Goal: Complete application form

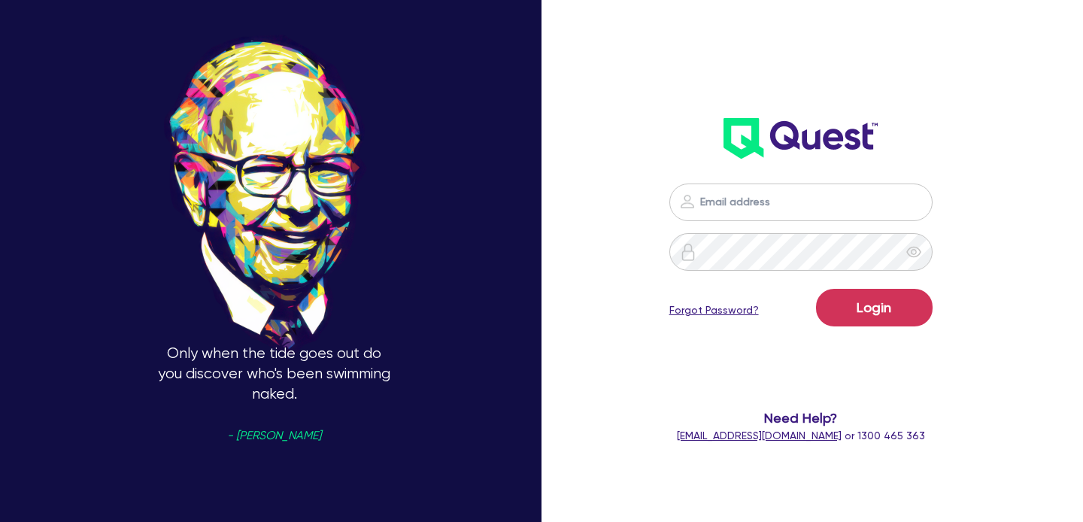
click at [764, 217] on input "email" at bounding box center [801, 203] width 263 height 38
type input "[EMAIL_ADDRESS][PERSON_NAME][DOMAIN_NAME]"
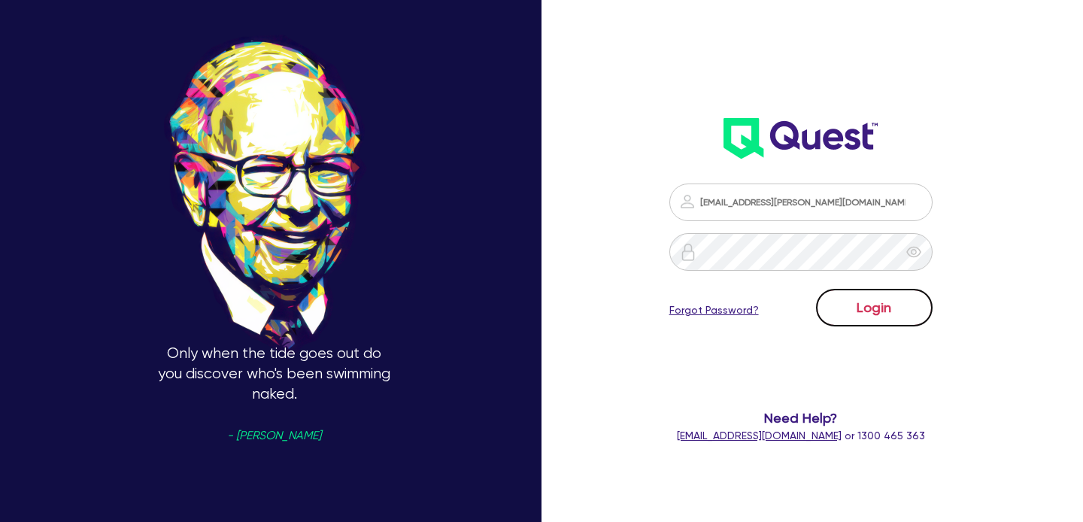
click at [869, 309] on button "Login" at bounding box center [874, 308] width 117 height 38
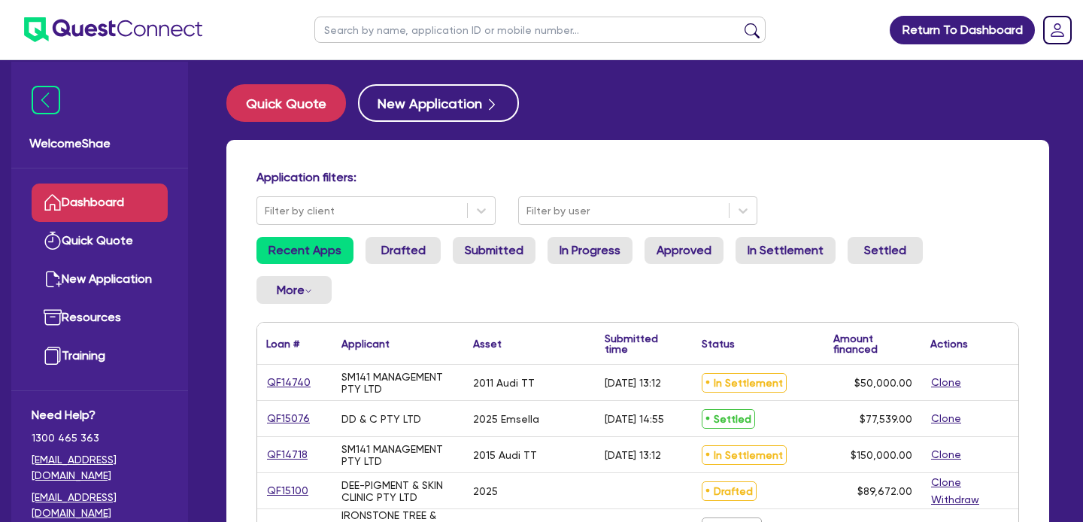
click at [448, 38] on input "text" at bounding box center [540, 30] width 451 height 26
type input "bhag"
click at [740, 23] on button "submit" at bounding box center [752, 33] width 24 height 21
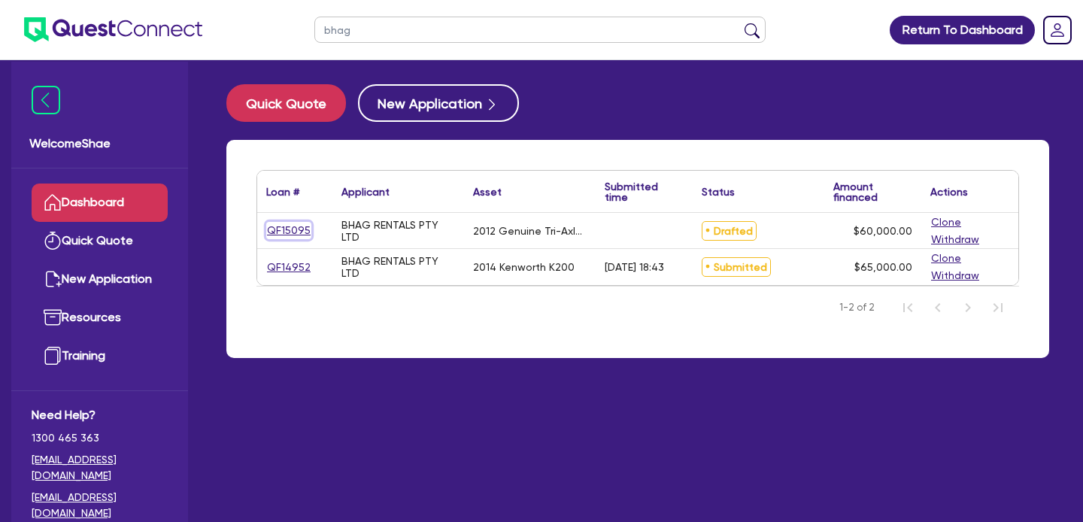
click at [290, 223] on link "QF15095" at bounding box center [288, 230] width 45 height 17
select select "PRIMARY_ASSETS"
select select "TRAILERS"
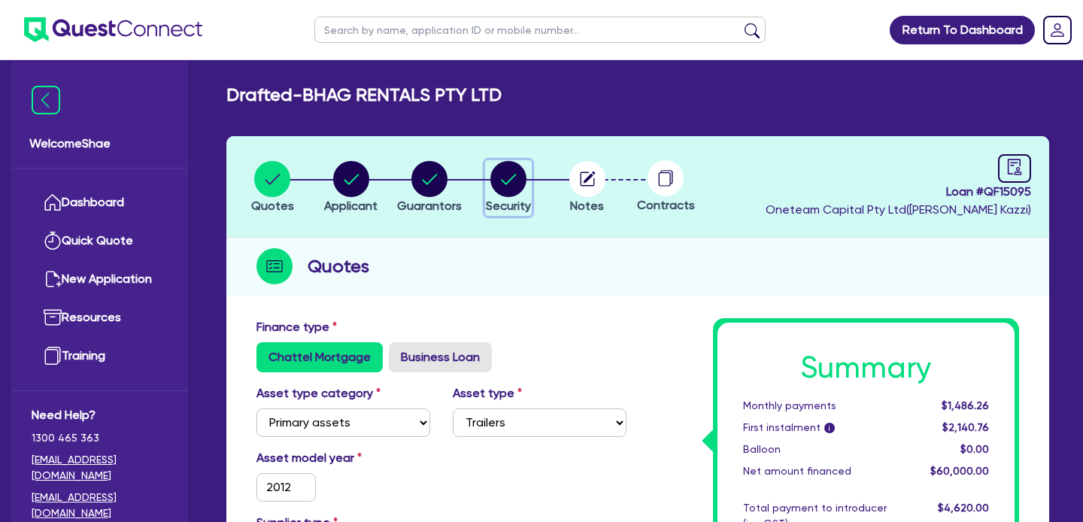
click at [503, 172] on circle "button" at bounding box center [509, 179] width 36 height 36
select select "PRIMARY_ASSETS"
select select "TRAILERS"
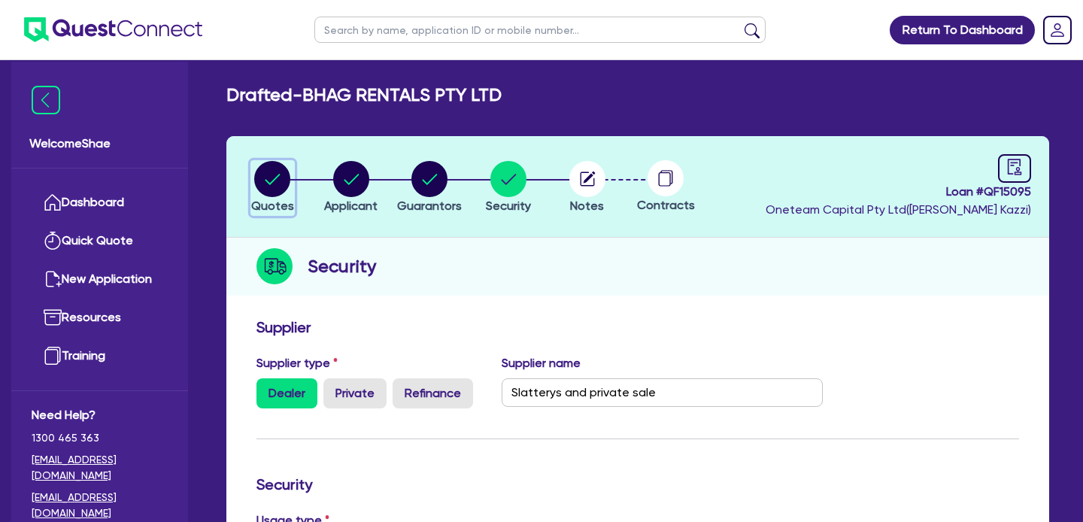
click at [283, 175] on circle "button" at bounding box center [272, 179] width 36 height 36
select select "PRIMARY_ASSETS"
select select "TRAILERS"
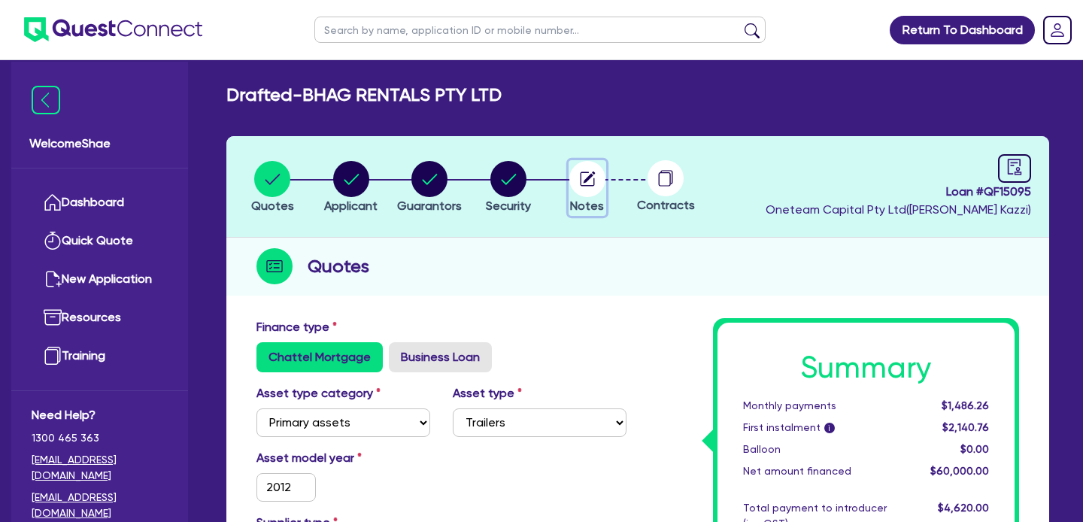
click at [587, 173] on circle "button" at bounding box center [588, 179] width 36 height 36
select select "Other"
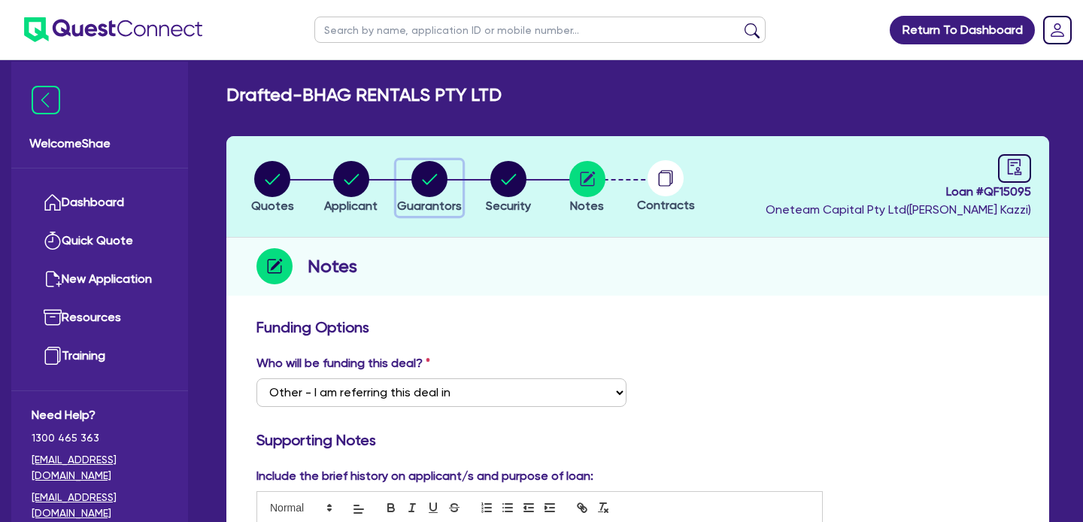
click at [424, 180] on icon "button" at bounding box center [430, 179] width 15 height 11
select select "MR"
select select "MARRIED"
select select "HOUSEHOLD_PERSONAL"
select select "VEHICLE"
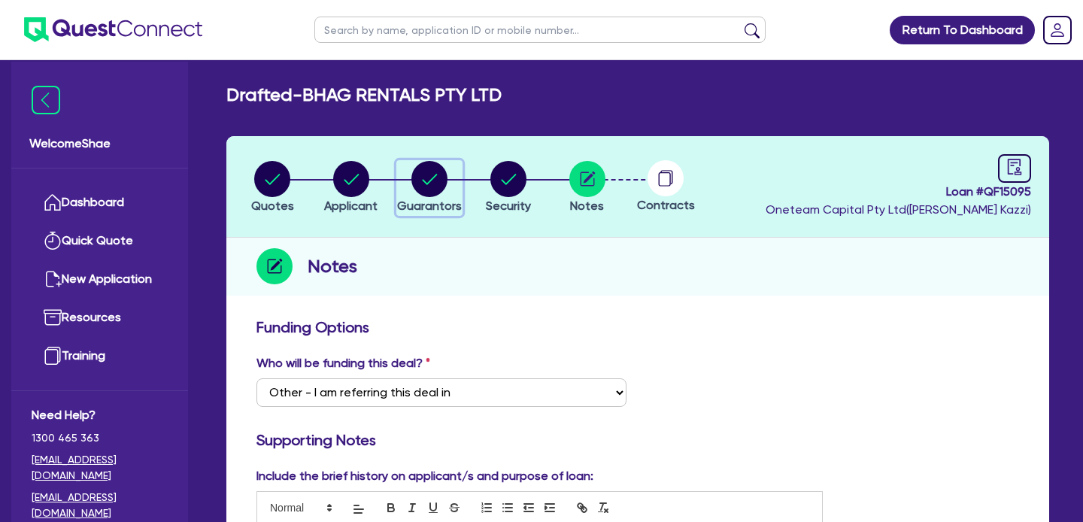
select select "VEHICLE"
select select "CASH"
select select "VEHICLE_LOAN"
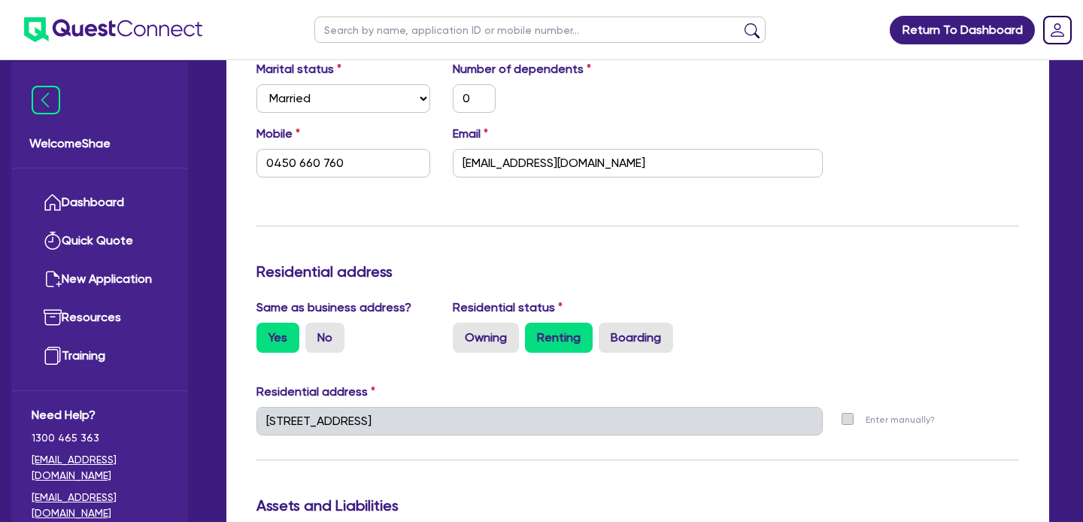
scroll to position [2, 0]
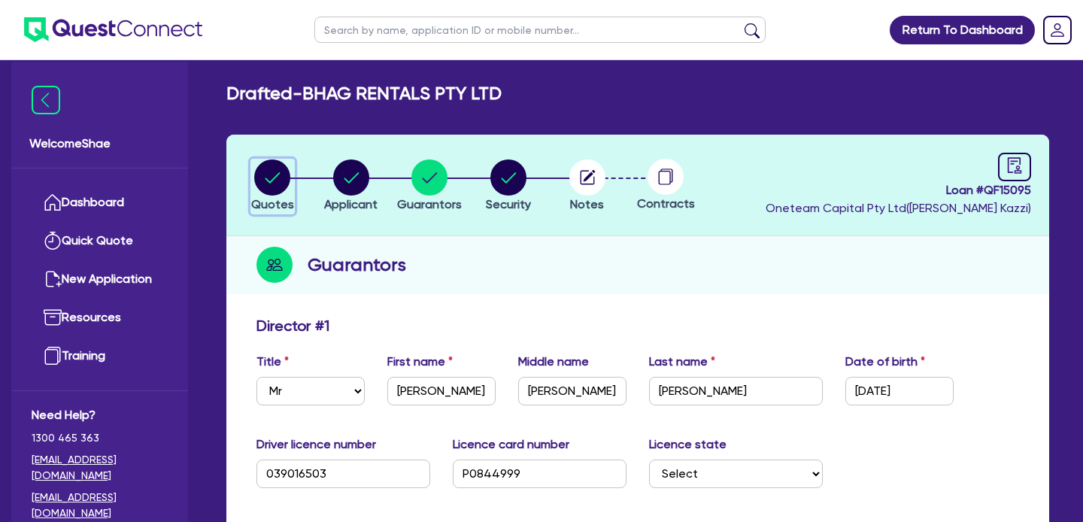
click at [265, 181] on circle "button" at bounding box center [272, 178] width 36 height 36
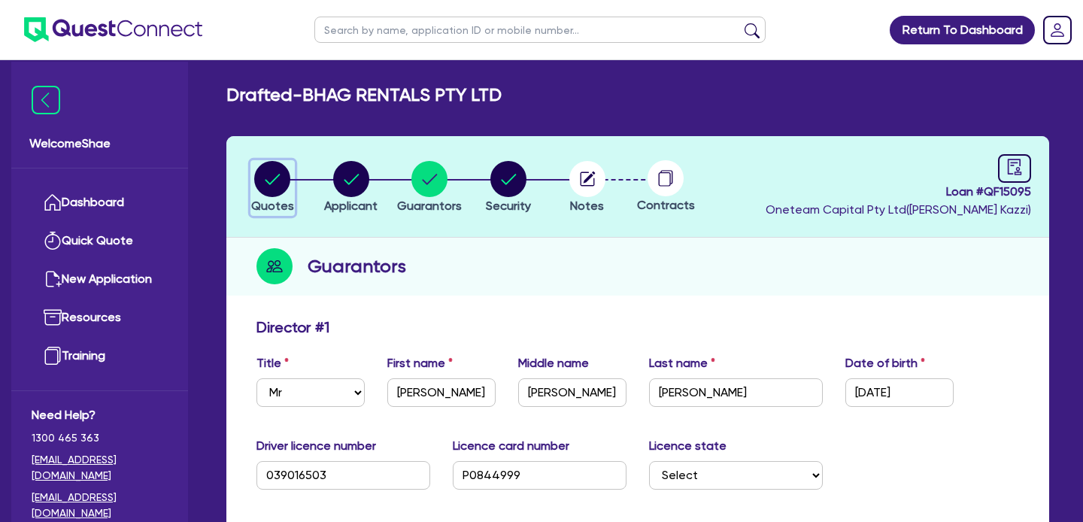
select select "PRIMARY_ASSETS"
select select "TRAILERS"
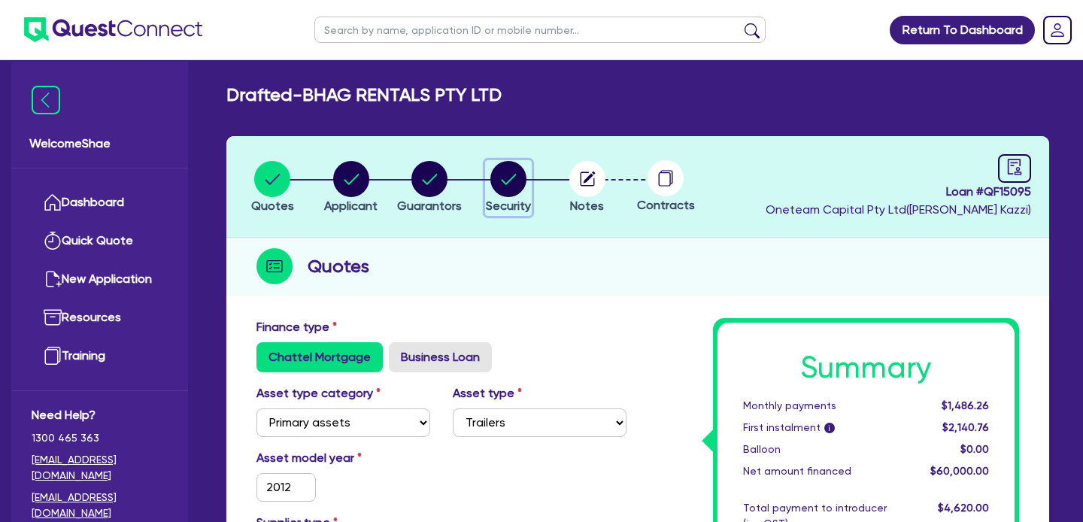
click at [505, 194] on circle "button" at bounding box center [509, 179] width 36 height 36
select select "PRIMARY_ASSETS"
select select "TRAILERS"
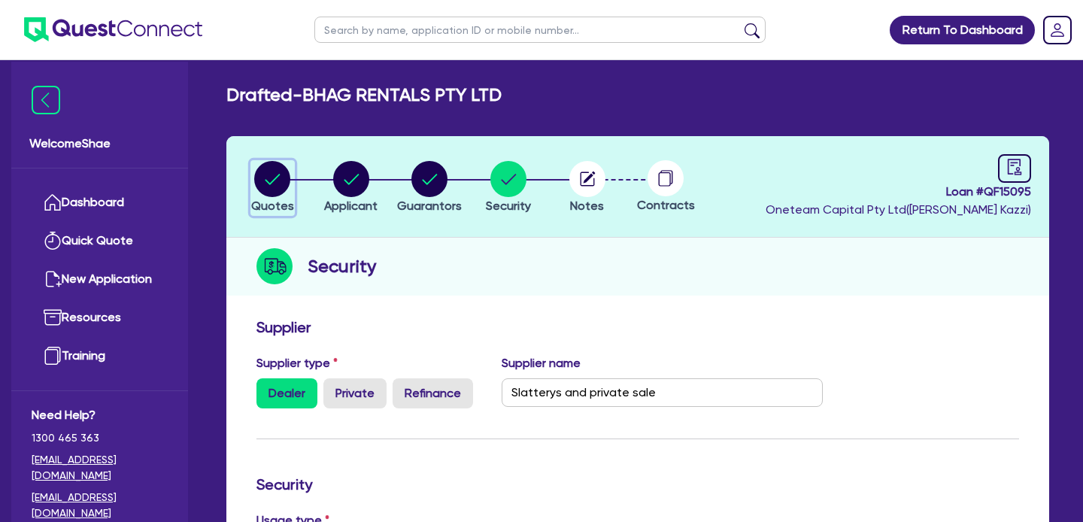
click at [276, 184] on circle "button" at bounding box center [272, 179] width 36 height 36
select select "PRIMARY_ASSETS"
select select "TRAILERS"
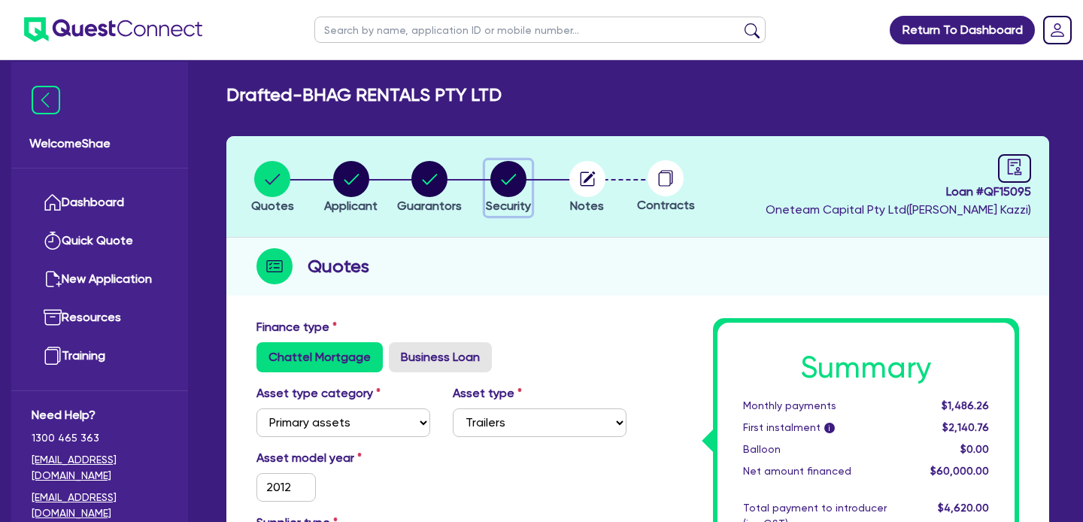
click at [514, 178] on circle "button" at bounding box center [509, 179] width 36 height 36
select select "PRIMARY_ASSETS"
select select "TRAILERS"
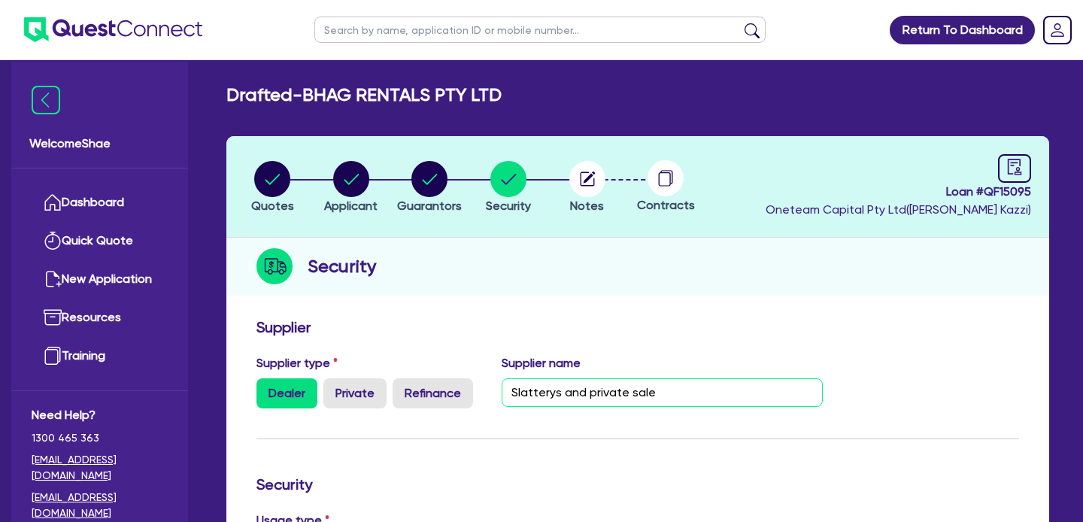
click at [552, 388] on input "Slatterys and private sale" at bounding box center [662, 392] width 321 height 29
click at [577, 184] on circle "button" at bounding box center [588, 179] width 36 height 36
select select "Other"
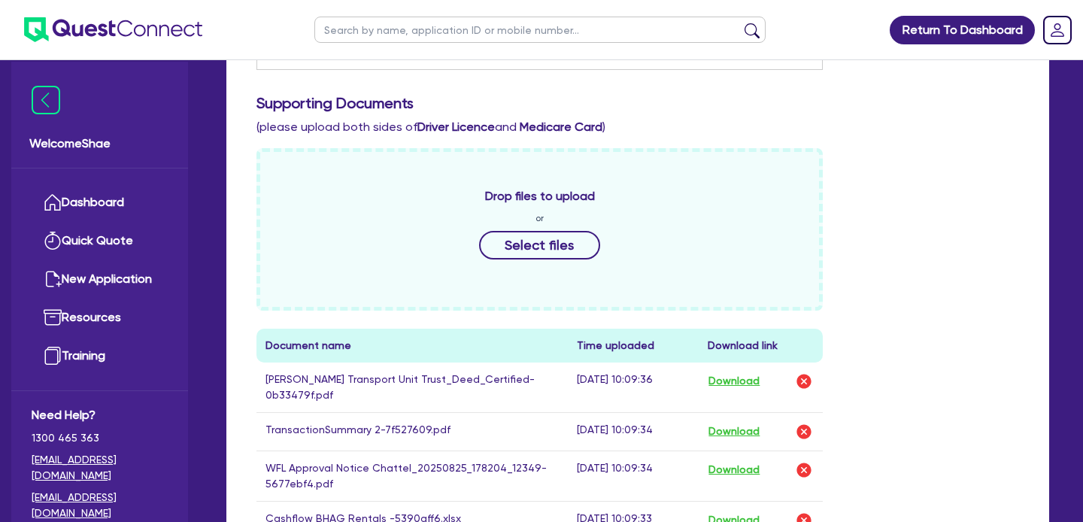
scroll to position [569, 0]
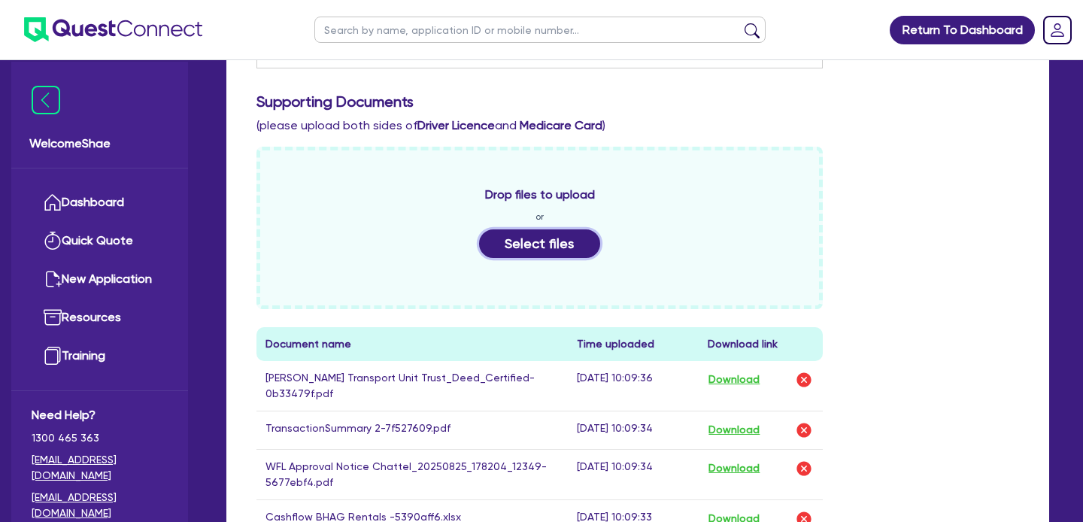
click at [545, 248] on button "Select files" at bounding box center [540, 243] width 122 height 29
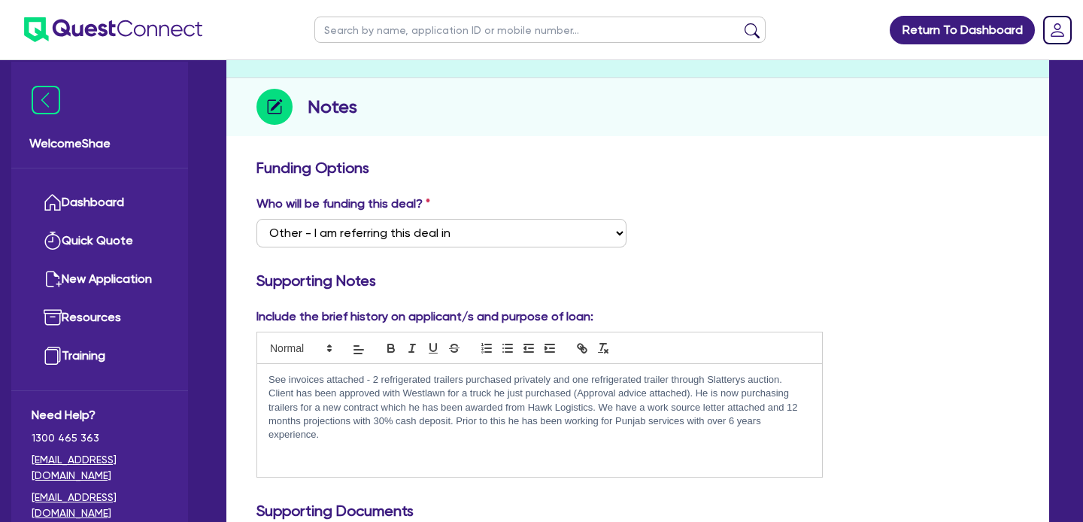
scroll to position [139, 0]
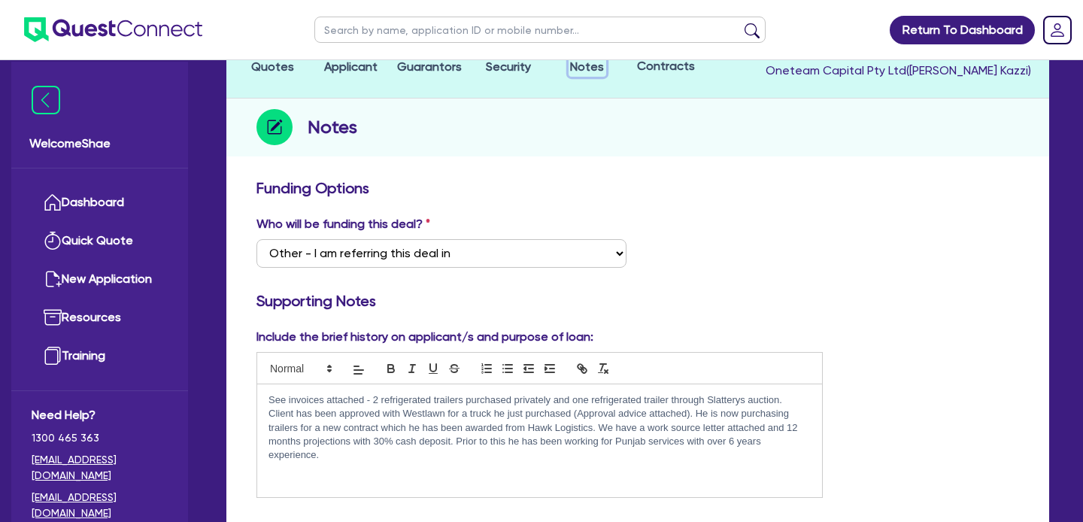
click at [597, 65] on span "Notes" at bounding box center [587, 66] width 34 height 14
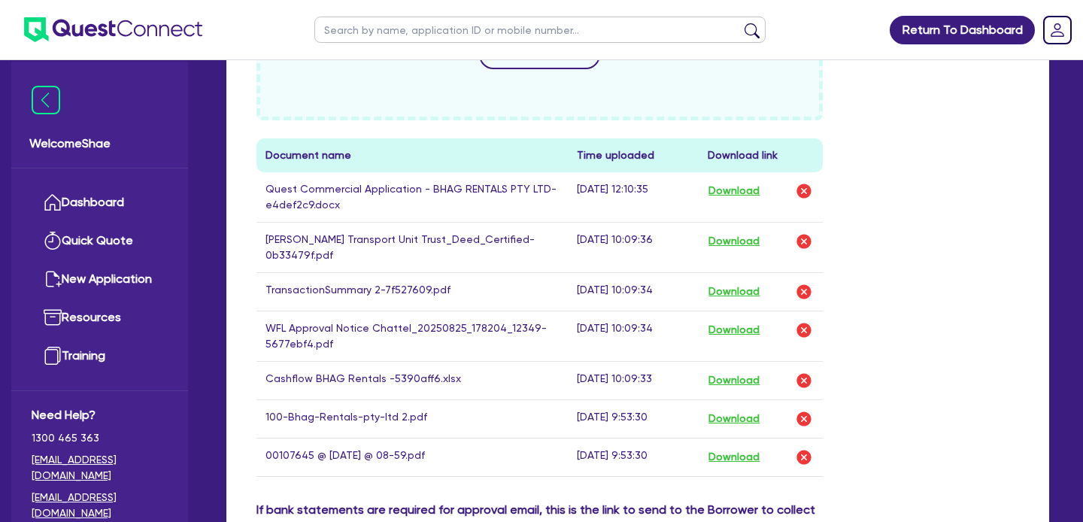
scroll to position [759, 0]
click at [739, 446] on button "Download" at bounding box center [734, 456] width 53 height 20
click at [735, 408] on button "Download" at bounding box center [734, 418] width 53 height 20
click at [747, 321] on button "Download" at bounding box center [734, 329] width 53 height 20
click at [749, 243] on button "Download" at bounding box center [734, 240] width 53 height 20
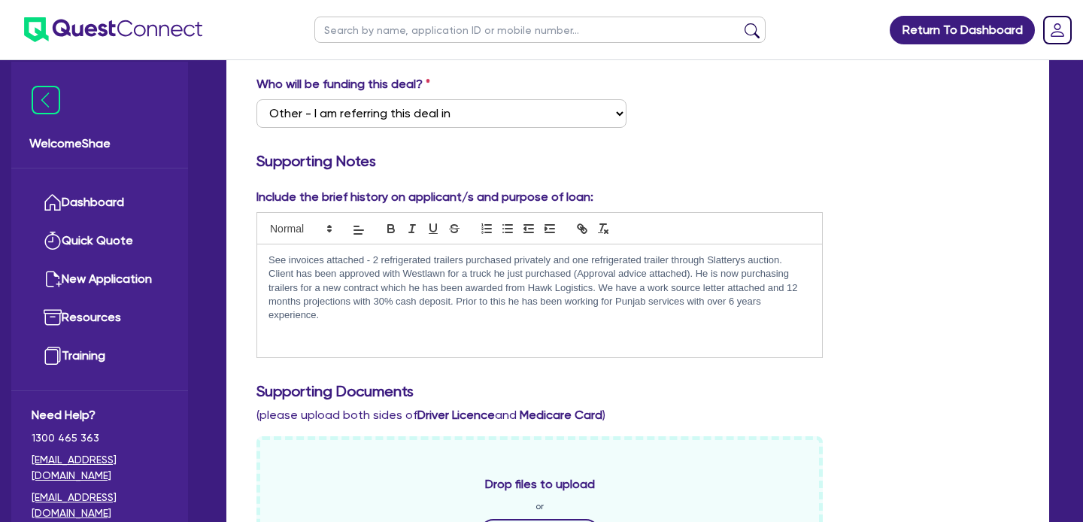
scroll to position [272, 0]
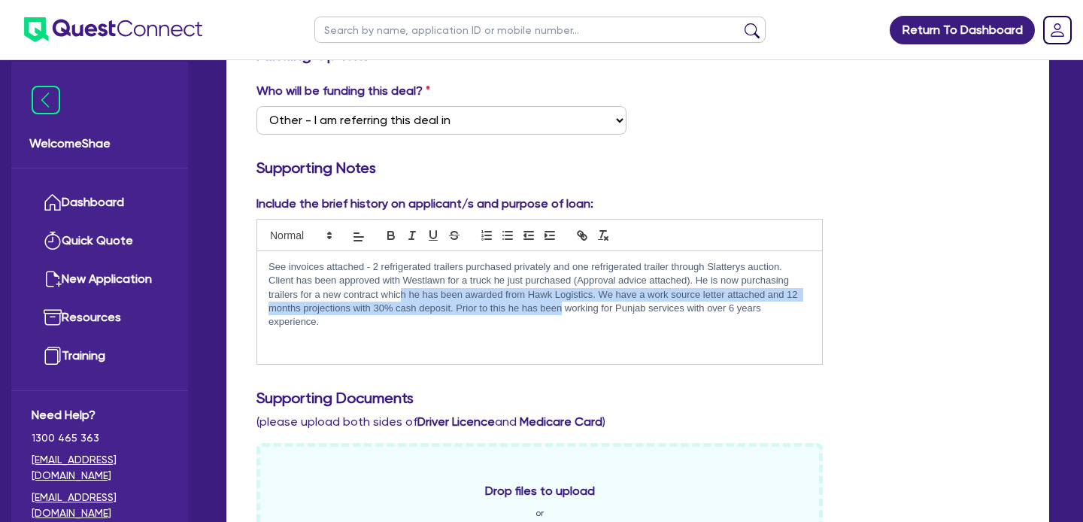
drag, startPoint x: 403, startPoint y: 295, endPoint x: 561, endPoint y: 315, distance: 160.0
click at [561, 315] on p "Client has been approved with Westlawn for a truck he just purchased (Approval …" at bounding box center [540, 302] width 542 height 56
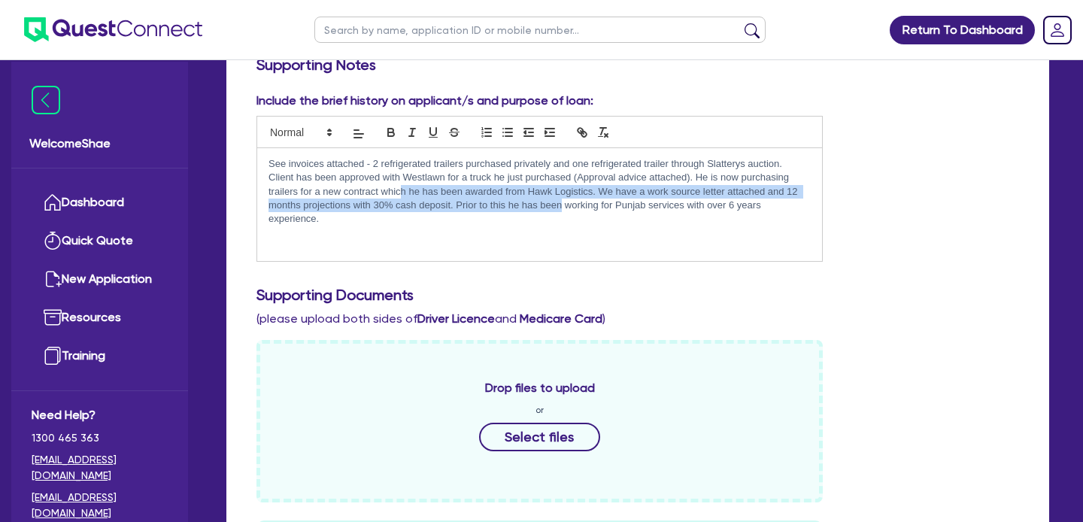
scroll to position [371, 0]
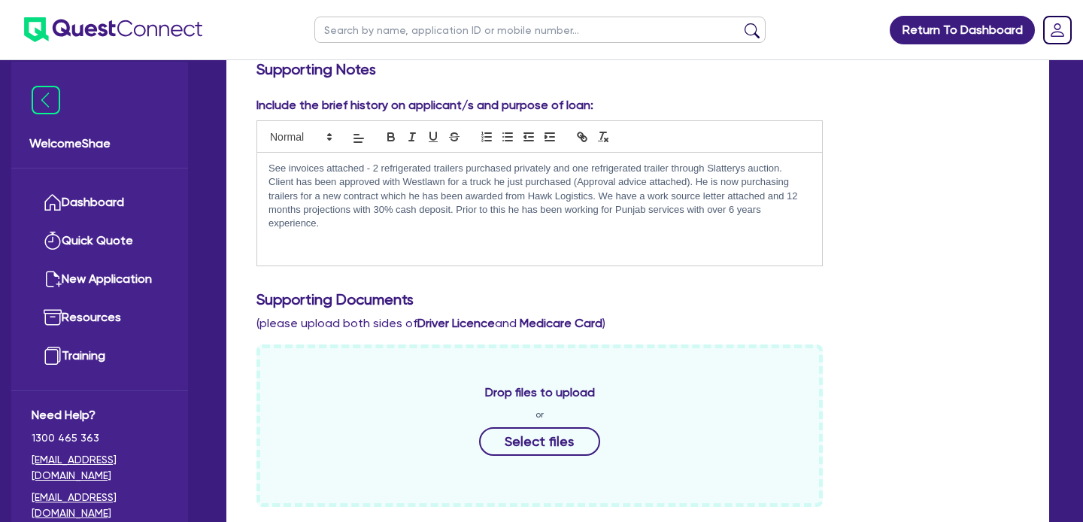
click at [375, 199] on p "Client has been approved with Westlawn for a truck he just purchased (Approval …" at bounding box center [540, 203] width 542 height 56
drag, startPoint x: 270, startPoint y: 169, endPoint x: 330, endPoint y: 225, distance: 82.0
click at [330, 225] on div "See invoices attached - 2 refrigerated trailers purchased privately and one ref…" at bounding box center [539, 209] width 565 height 113
copy div "See invoices attached - 2 refrigerated trailers purchased privately and one ref…"
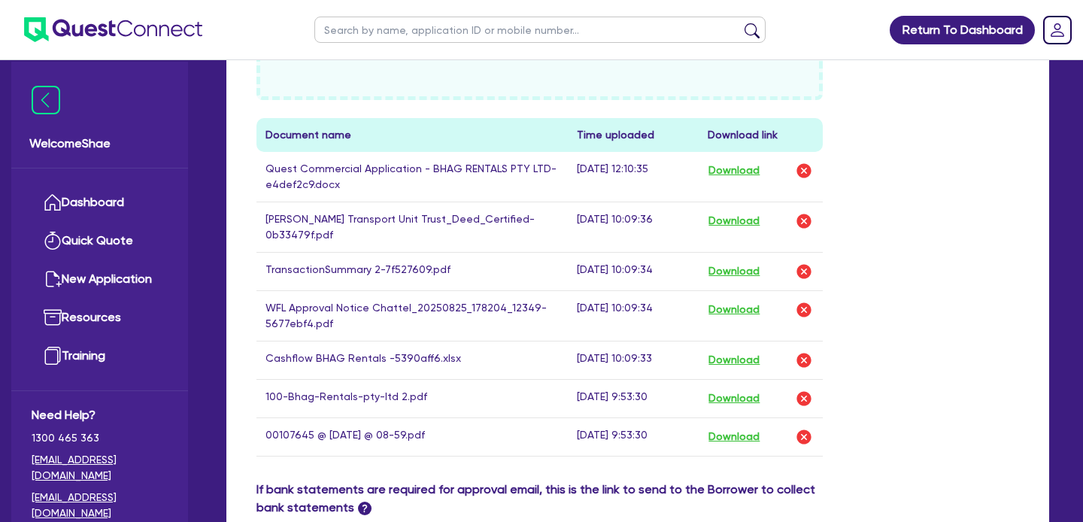
scroll to position [780, 0]
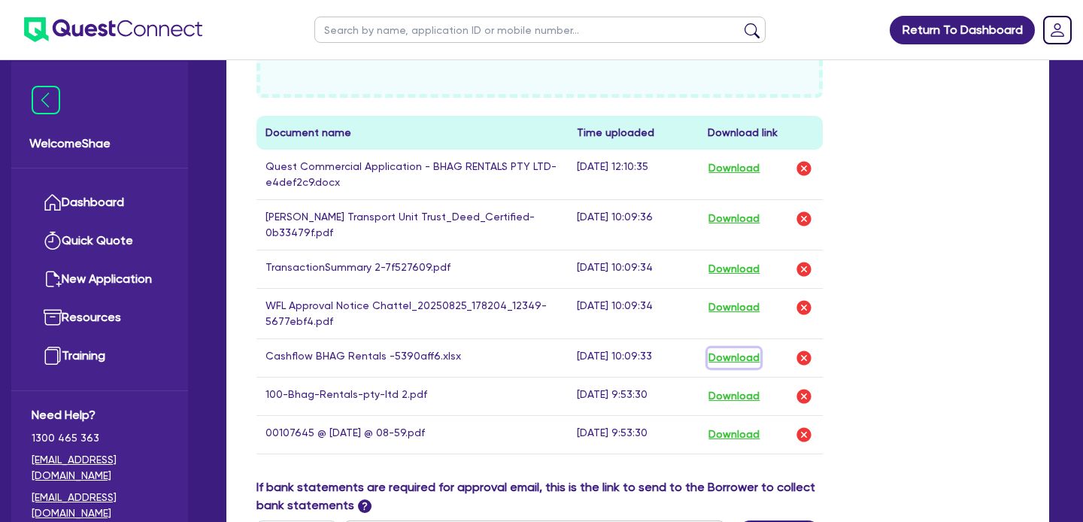
click at [728, 348] on button "Download" at bounding box center [734, 358] width 53 height 20
click at [745, 260] on button "Download" at bounding box center [734, 270] width 53 height 20
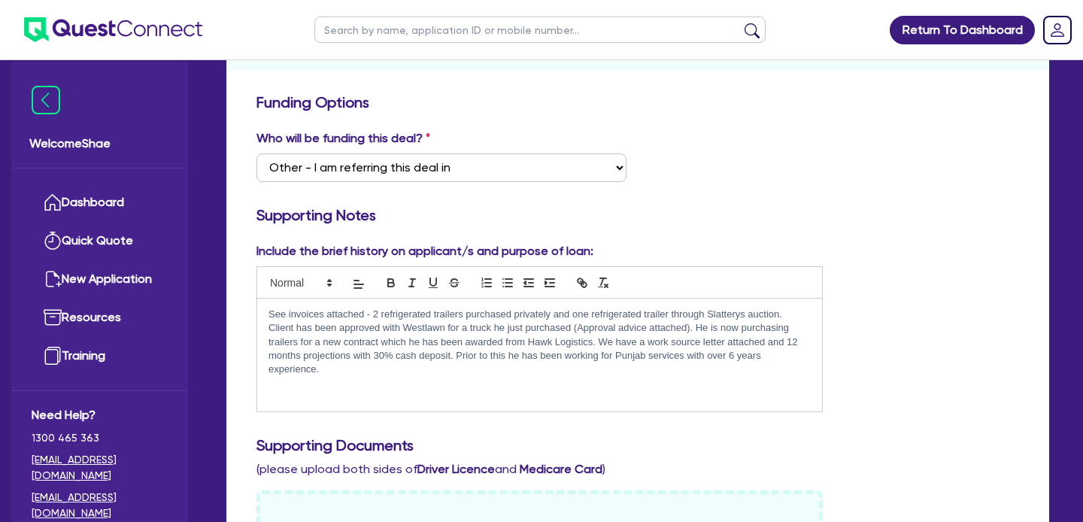
scroll to position [0, 0]
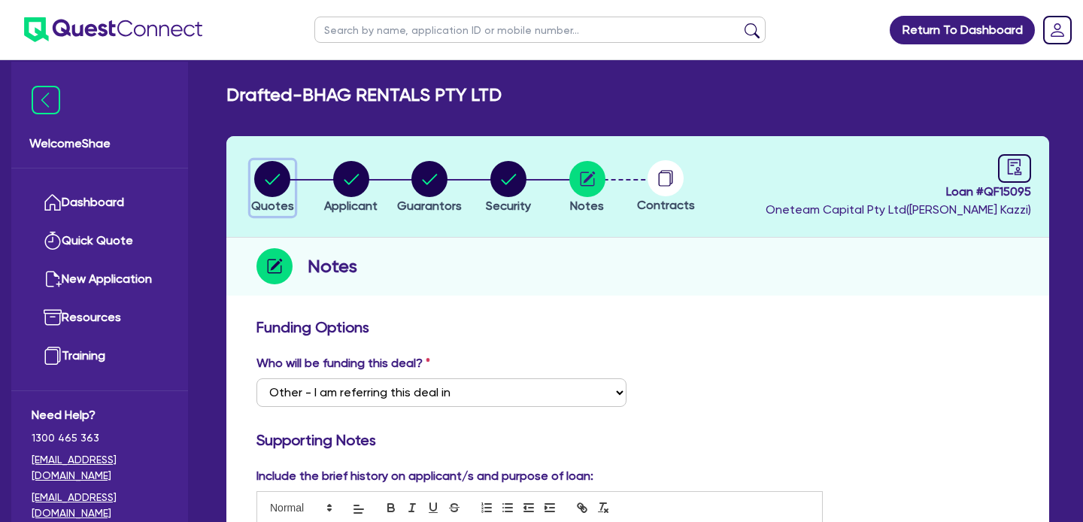
click at [262, 173] on circle "button" at bounding box center [272, 179] width 36 height 36
select select "PRIMARY_ASSETS"
select select "TRAILERS"
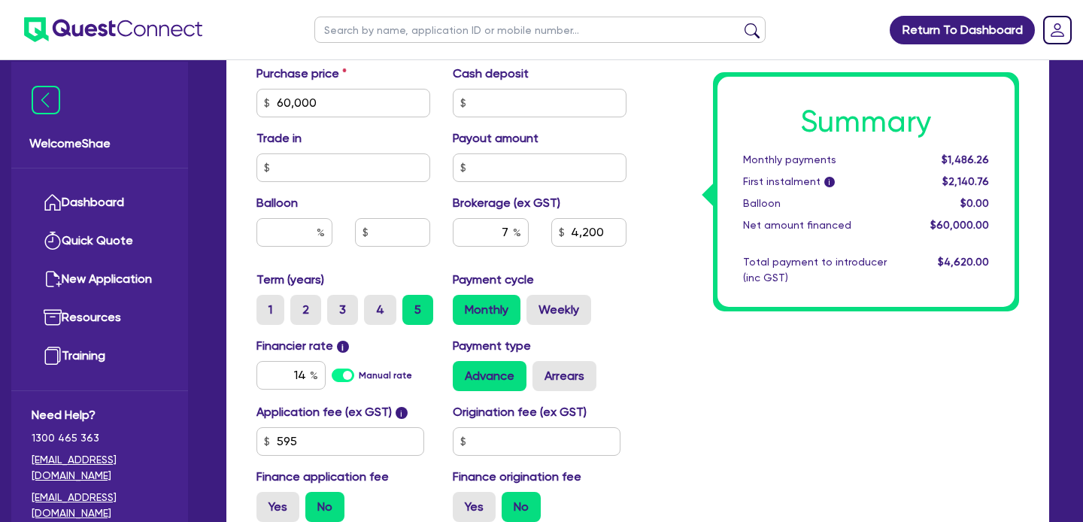
scroll to position [663, 0]
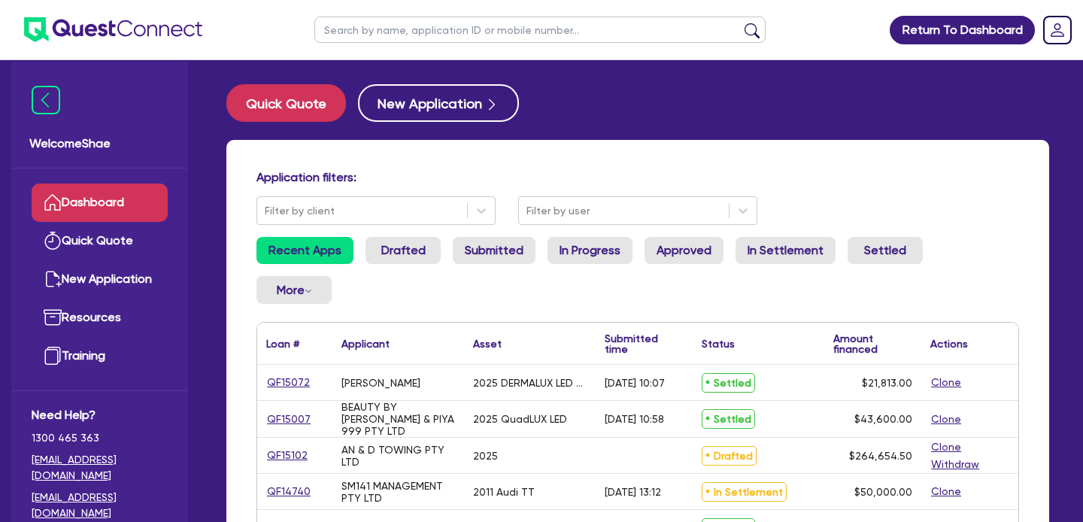
click at [416, 38] on input "text" at bounding box center [540, 30] width 451 height 26
type input "thomas"
click at [740, 23] on button "submit" at bounding box center [752, 33] width 24 height 21
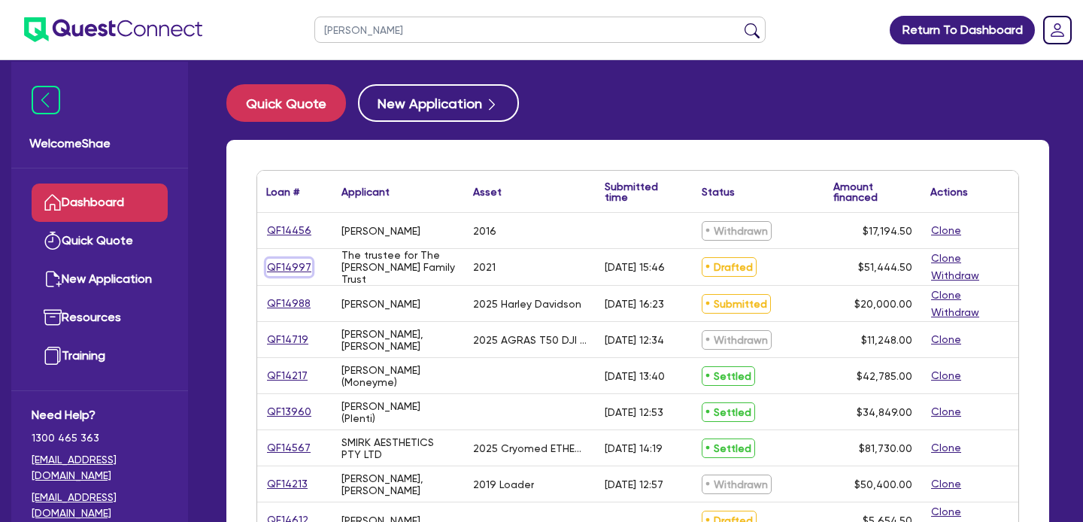
click at [286, 267] on link "QF14997" at bounding box center [289, 267] width 46 height 17
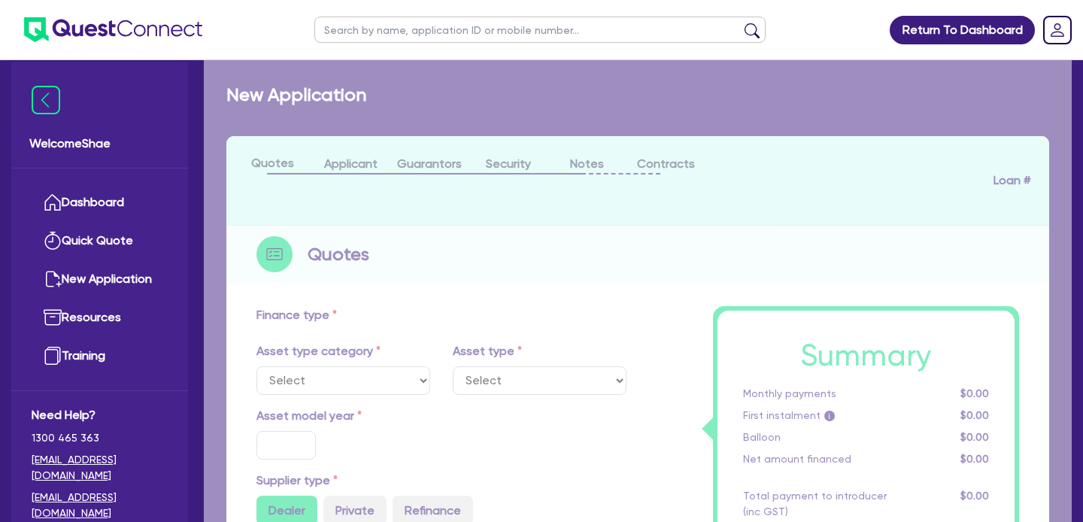
select select "CARS_AND_LIGHT_TRUCKS"
type input "2021"
radio input "true"
type input "49,975"
type input "1,000"
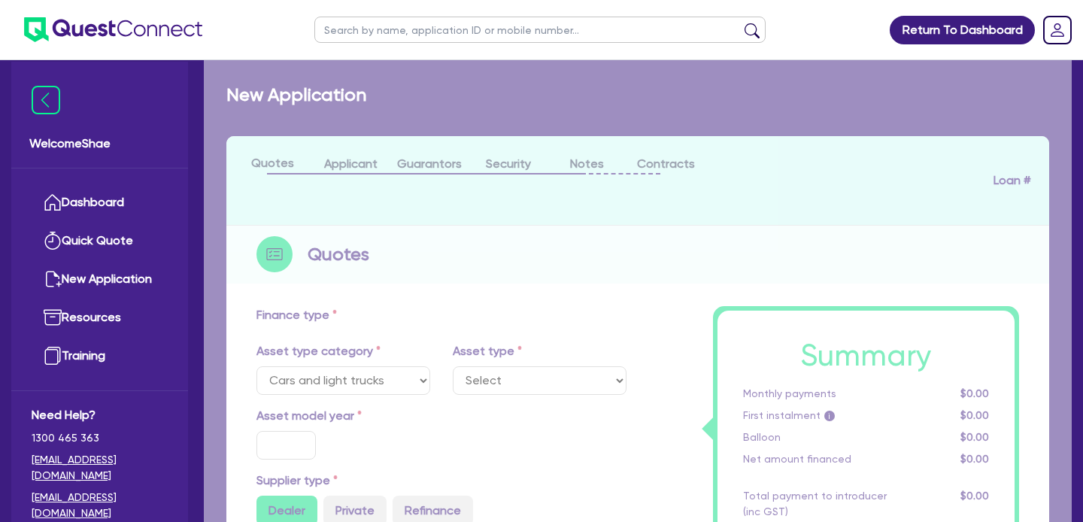
type input "1"
type input "514.45"
type input "7.59"
type input "1,650"
select select "PASSENGER_VEHICLES"
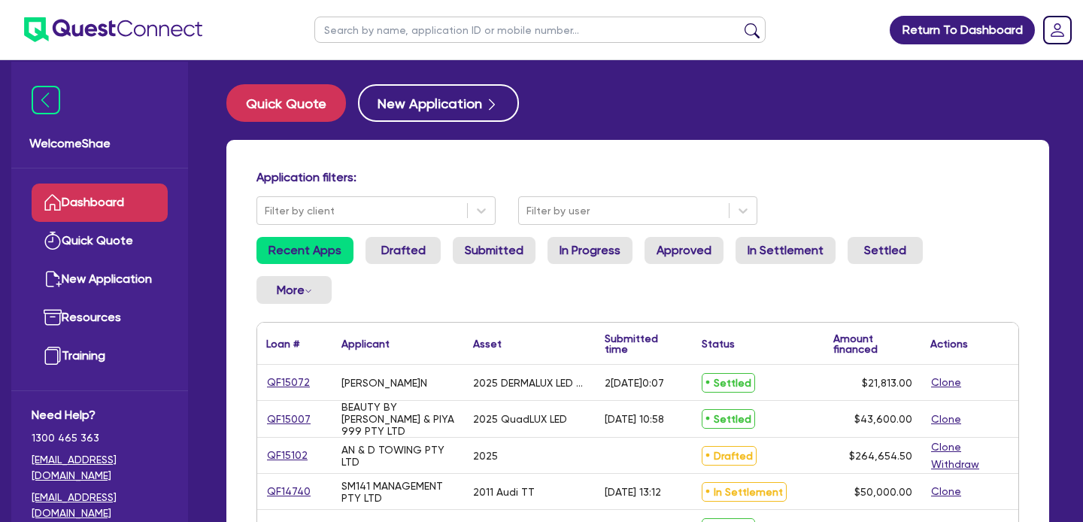
click at [412, 34] on input "text" at bounding box center [540, 30] width 451 height 26
paste input "QF15091"
type input "QF15091"
click at [740, 23] on button "submit" at bounding box center [752, 33] width 24 height 21
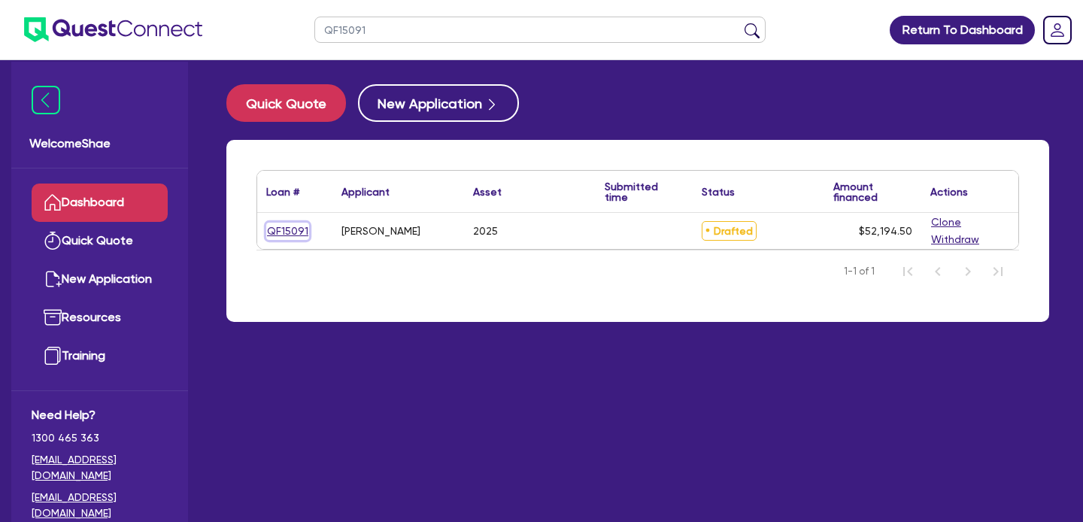
click at [293, 229] on link "QF15091" at bounding box center [287, 231] width 43 height 17
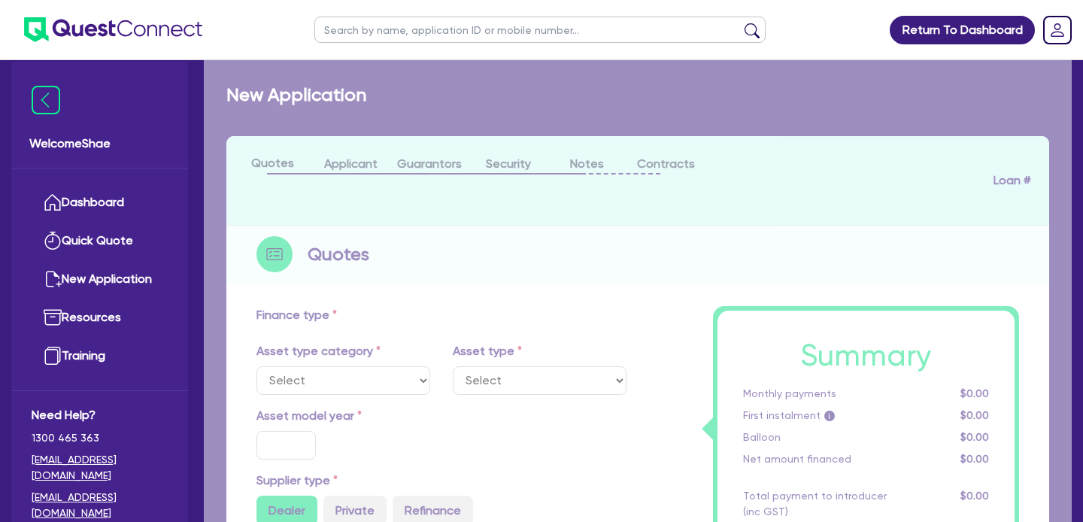
select select "CARS_AND_LIGHT_TRUCKS"
type input "2025"
radio input "true"
type input "50,000"
type input "8.99"
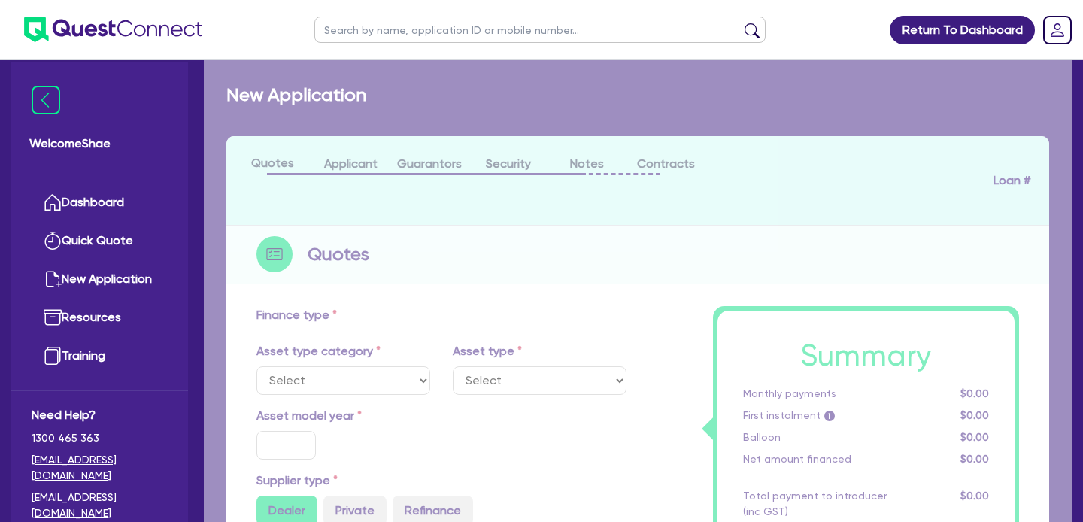
type input "1,400"
select select "PASSENGER_VEHICLES"
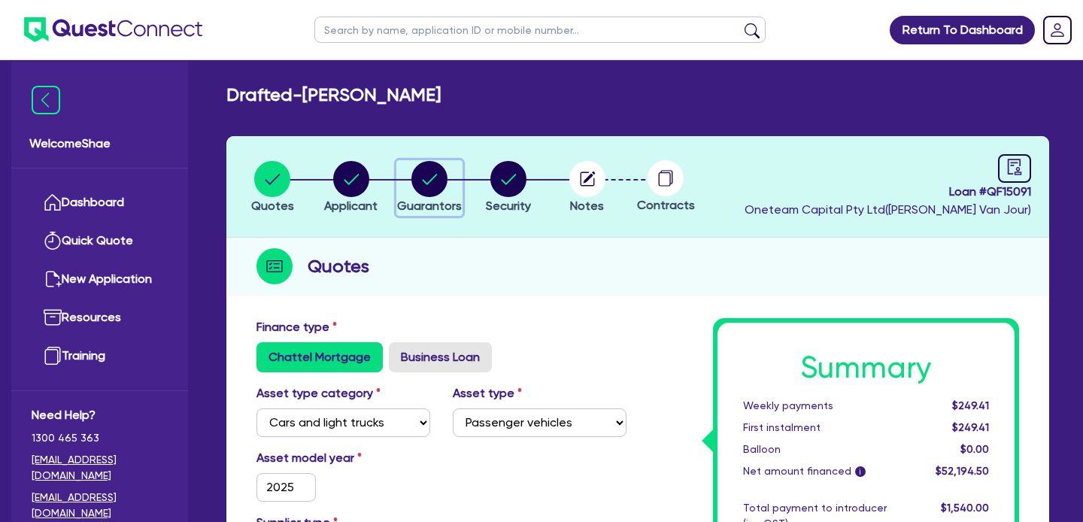
click at [418, 192] on circle "button" at bounding box center [430, 179] width 36 height 36
select select "MR"
select select "QLD"
select select "DE_FACTO"
select select "CASH"
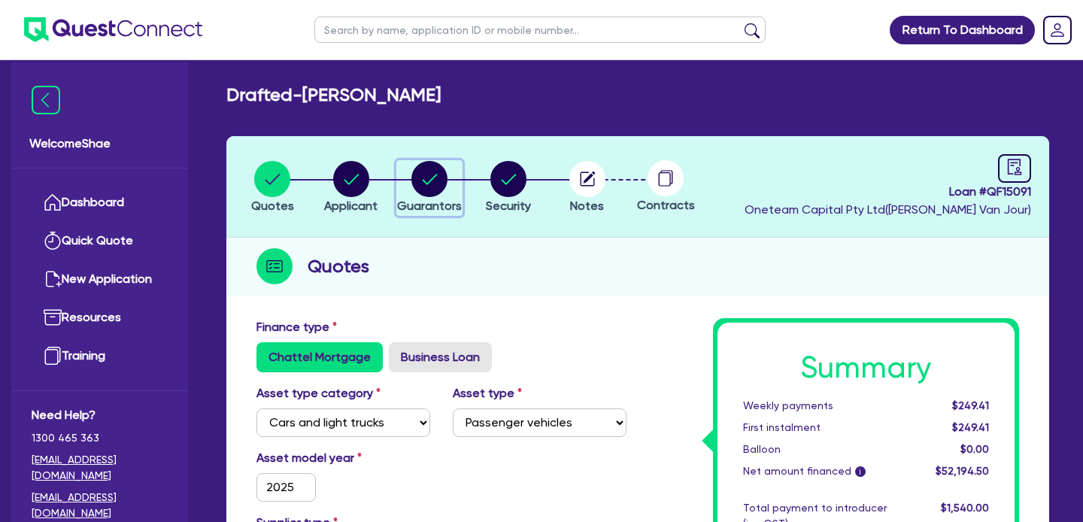
select select "MORTGAGE"
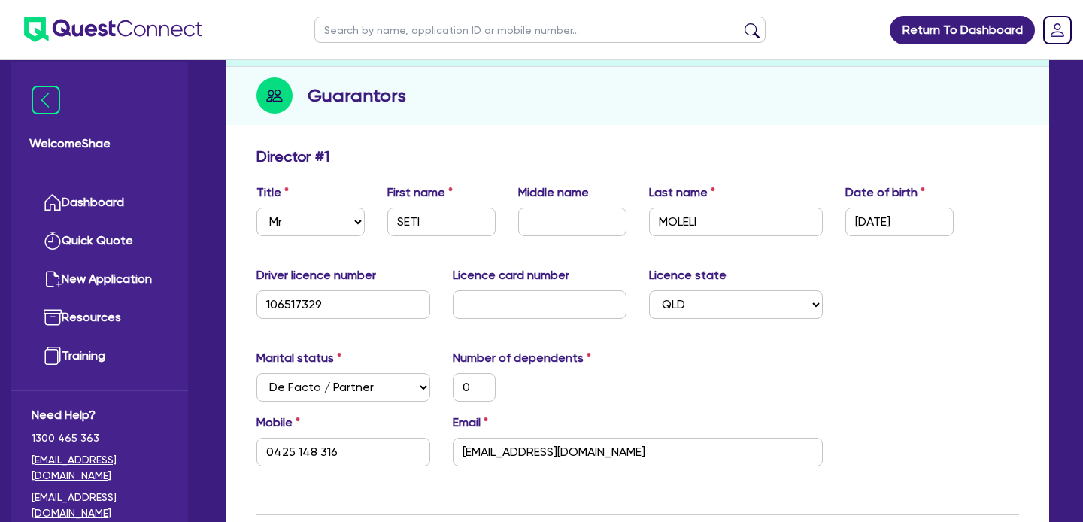
scroll to position [172, 0]
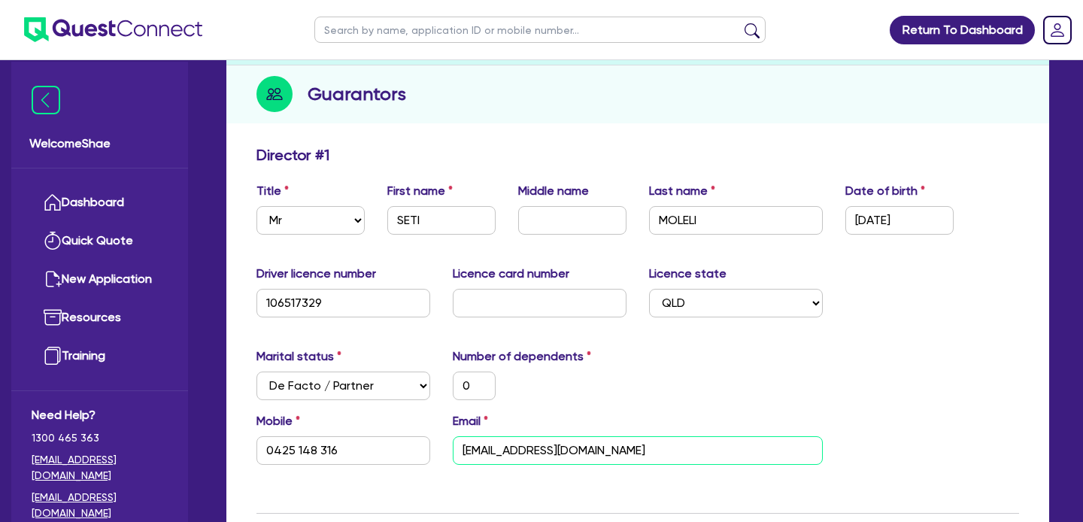
click at [504, 456] on input "seti.moleli@hotmail.com" at bounding box center [638, 450] width 370 height 29
click at [299, 453] on input "0425 148 316" at bounding box center [344, 450] width 174 height 29
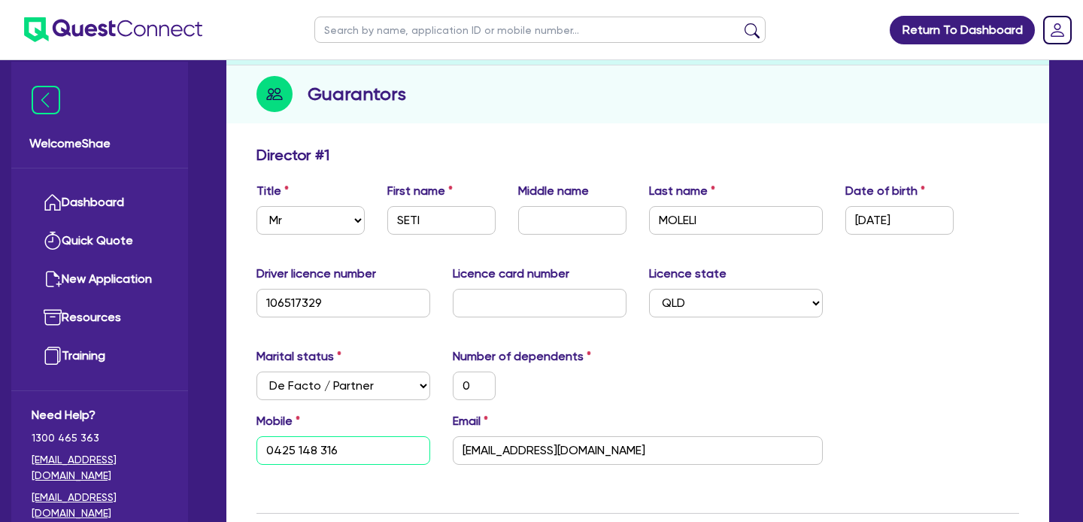
click at [299, 453] on input "0425 148 316" at bounding box center [344, 450] width 174 height 29
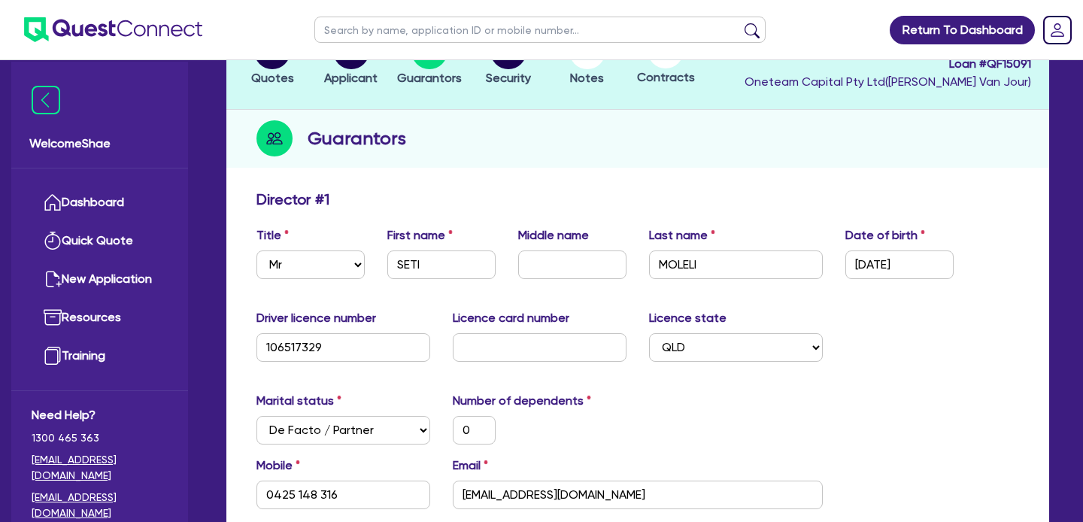
scroll to position [126, 0]
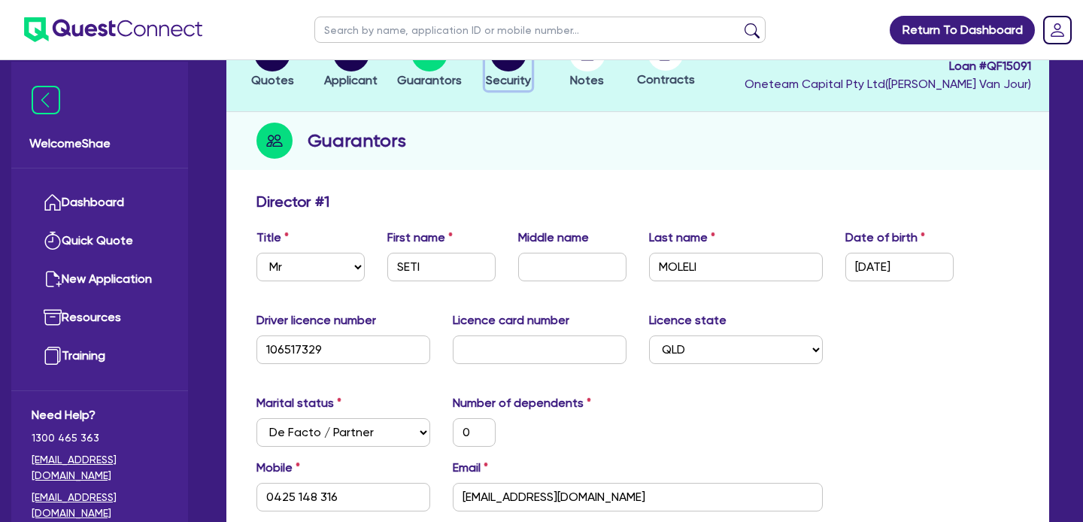
click at [514, 74] on span "Security" at bounding box center [508, 80] width 45 height 14
select select "CARS_AND_LIGHT_TRUCKS"
select select "PASSENGER_VEHICLES"
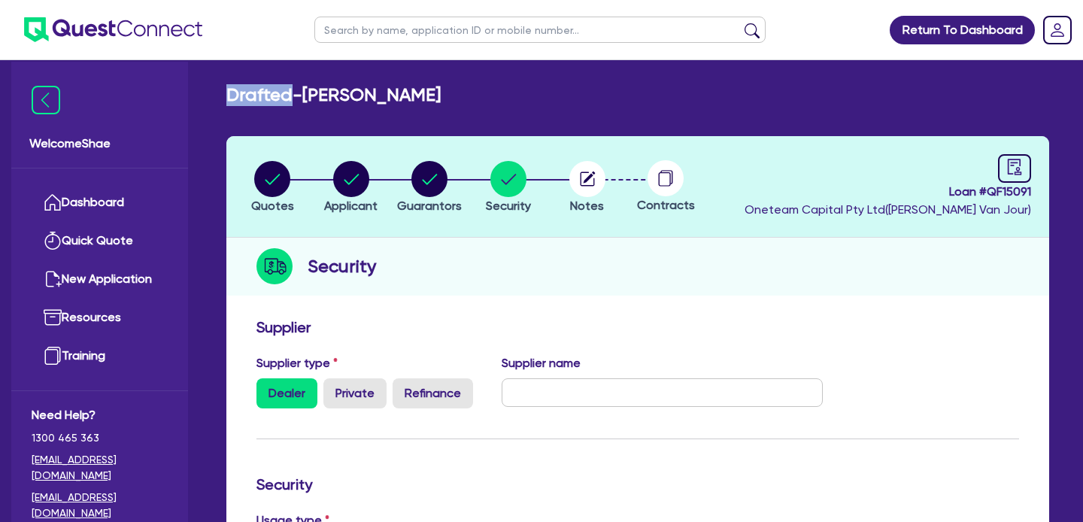
click at [608, 182] on li "Notes" at bounding box center [587, 186] width 79 height 53
click at [594, 183] on icon "button" at bounding box center [587, 179] width 14 height 14
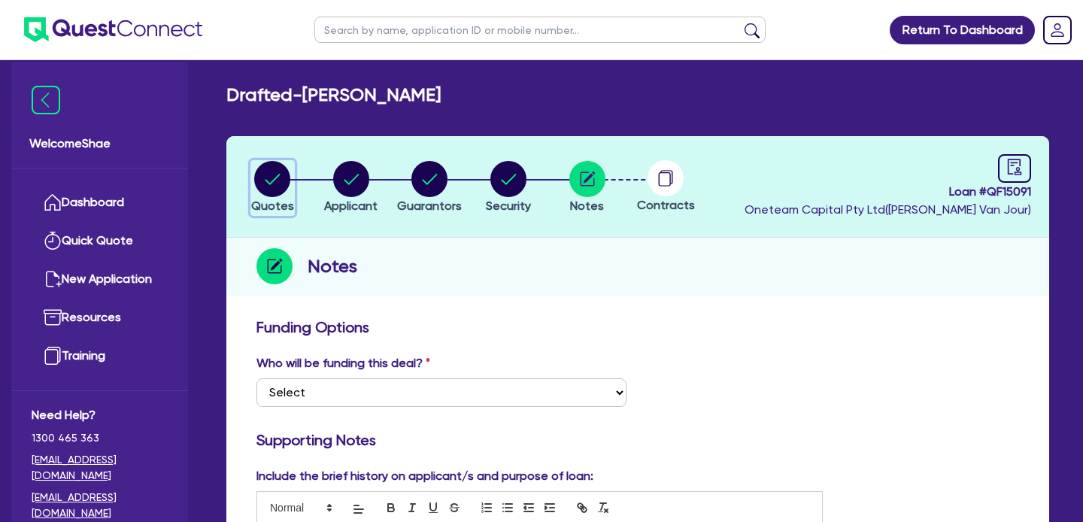
click at [275, 178] on icon "button" at bounding box center [273, 179] width 15 height 11
select select "CARS_AND_LIGHT_TRUCKS"
select select "PASSENGER_VEHICLES"
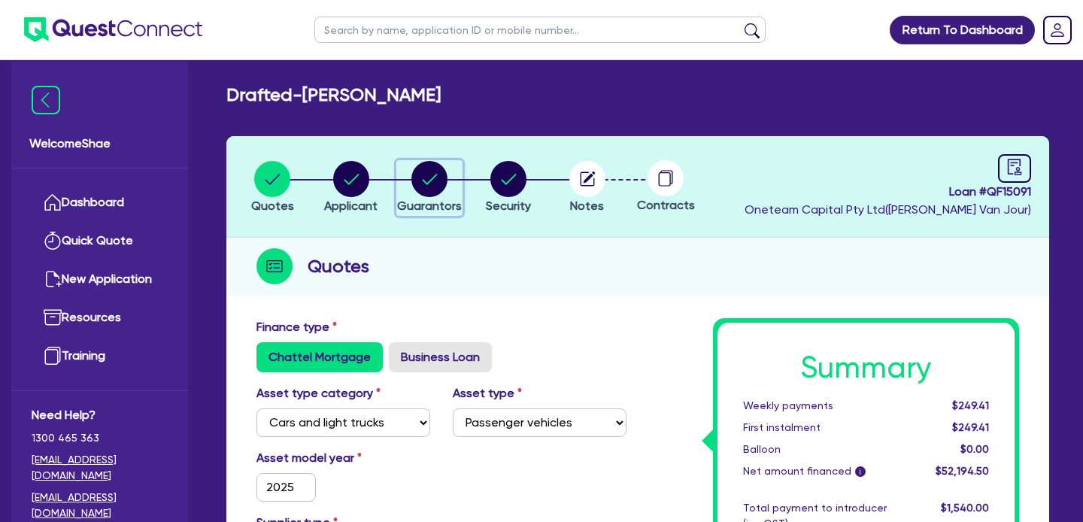
click at [437, 184] on circle "button" at bounding box center [430, 179] width 36 height 36
select select "MR"
select select "QLD"
select select "DE_FACTO"
select select "CASH"
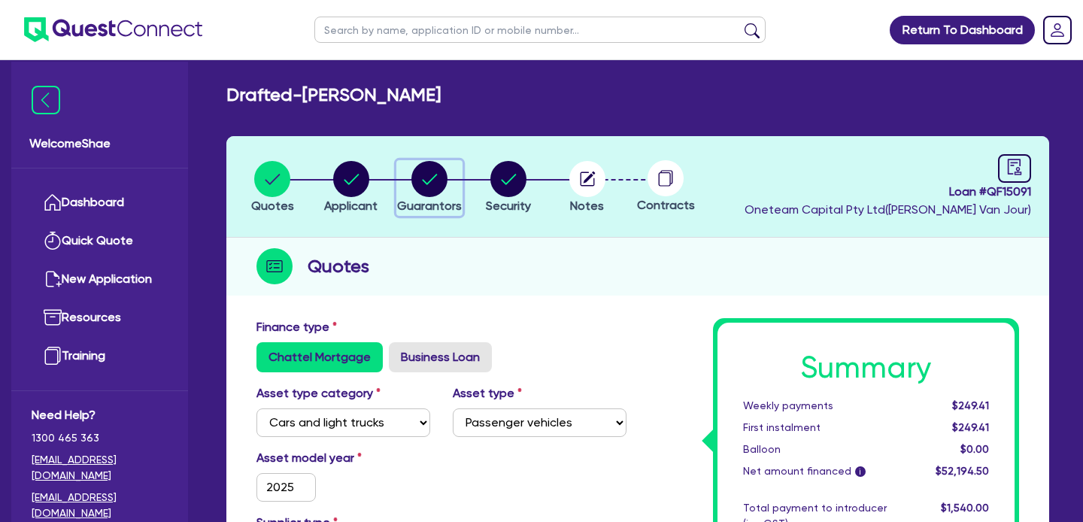
select select "MORTGAGE"
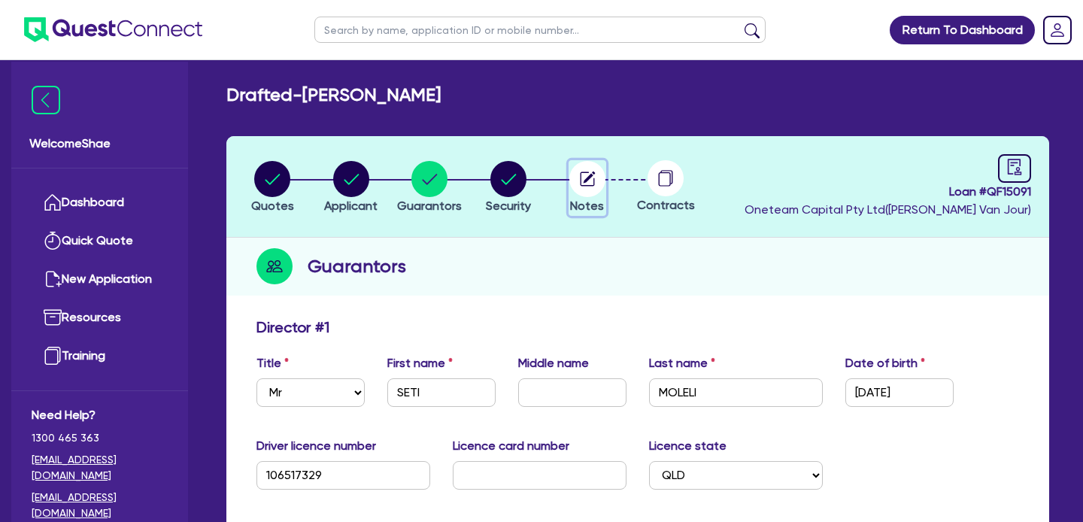
click at [589, 191] on circle "button" at bounding box center [588, 179] width 36 height 36
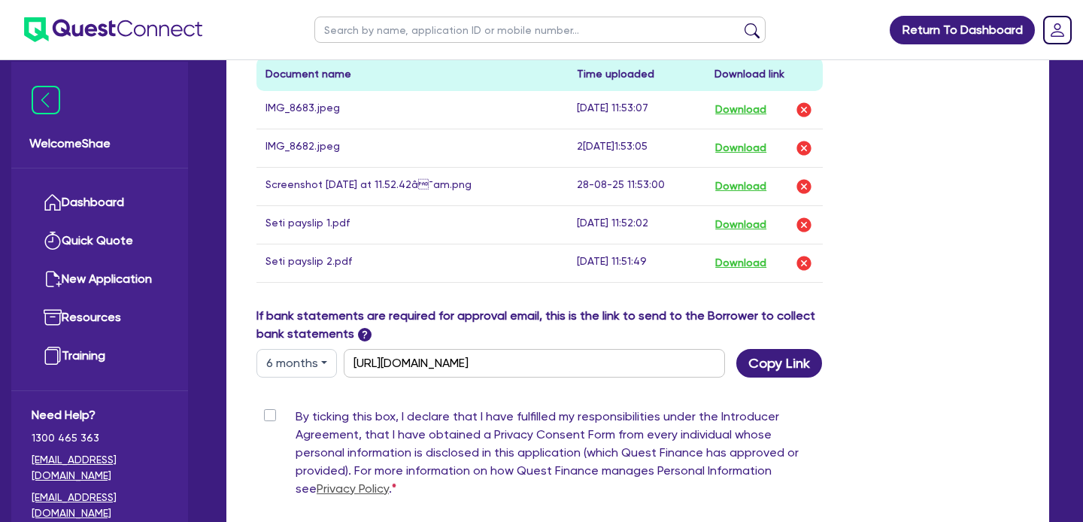
scroll to position [836, 0]
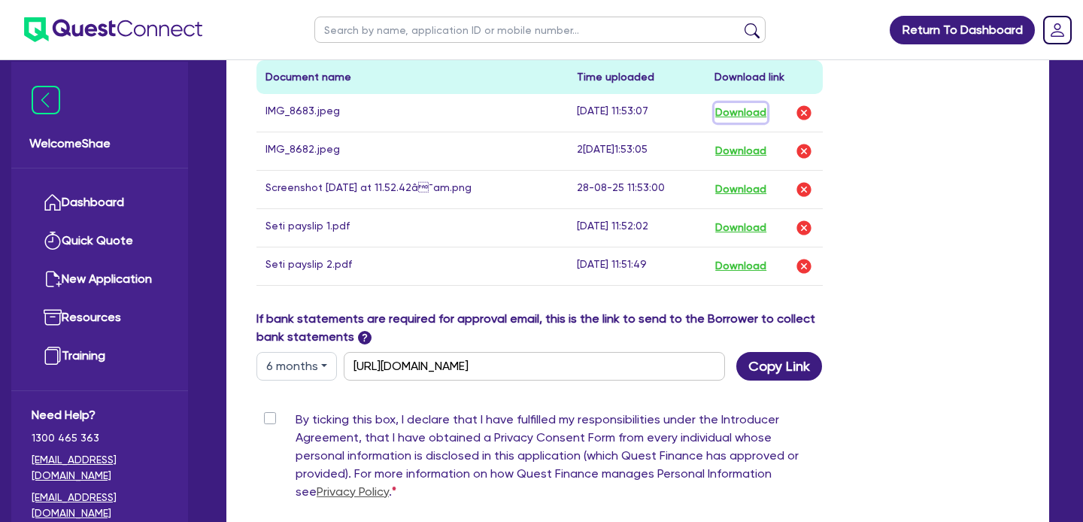
click at [748, 111] on button "Download" at bounding box center [741, 113] width 53 height 20
click at [727, 144] on button "Download" at bounding box center [741, 151] width 53 height 20
click at [725, 191] on button "Download" at bounding box center [741, 190] width 53 height 20
click at [725, 225] on button "Download" at bounding box center [741, 228] width 53 height 20
click at [724, 268] on button "Download" at bounding box center [741, 267] width 53 height 20
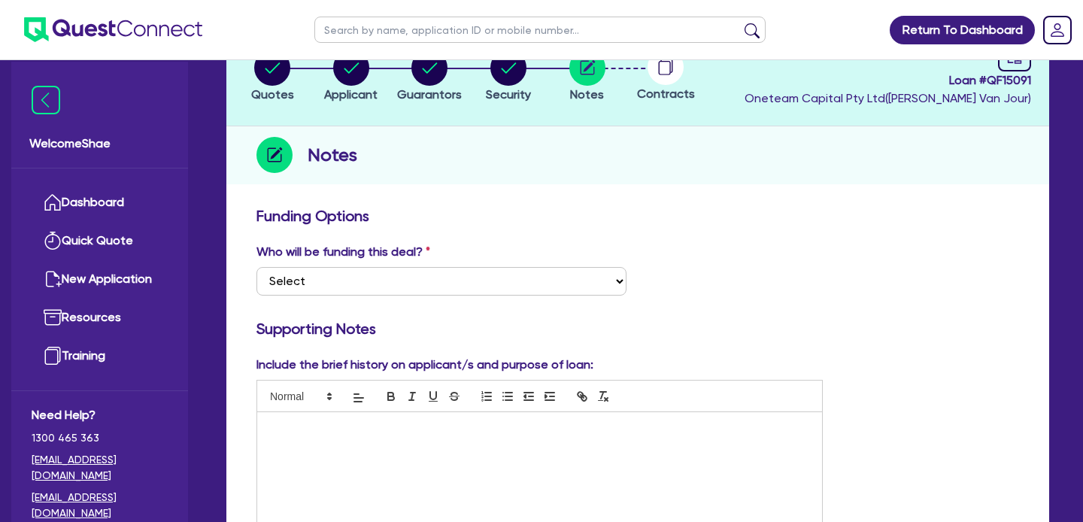
scroll to position [0, 0]
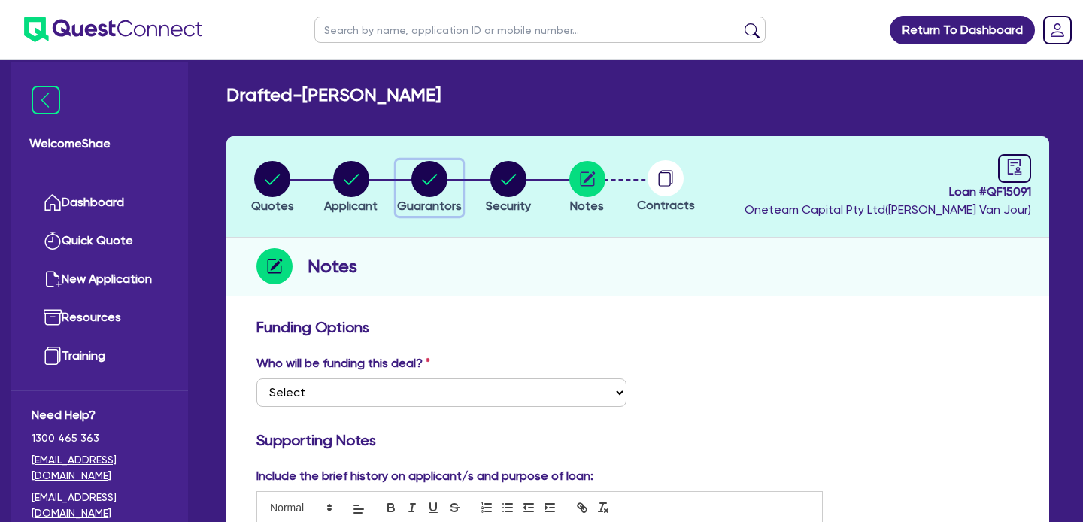
click at [424, 169] on circle "button" at bounding box center [430, 179] width 36 height 36
select select "MR"
select select "QLD"
select select "DE_FACTO"
select select "CASH"
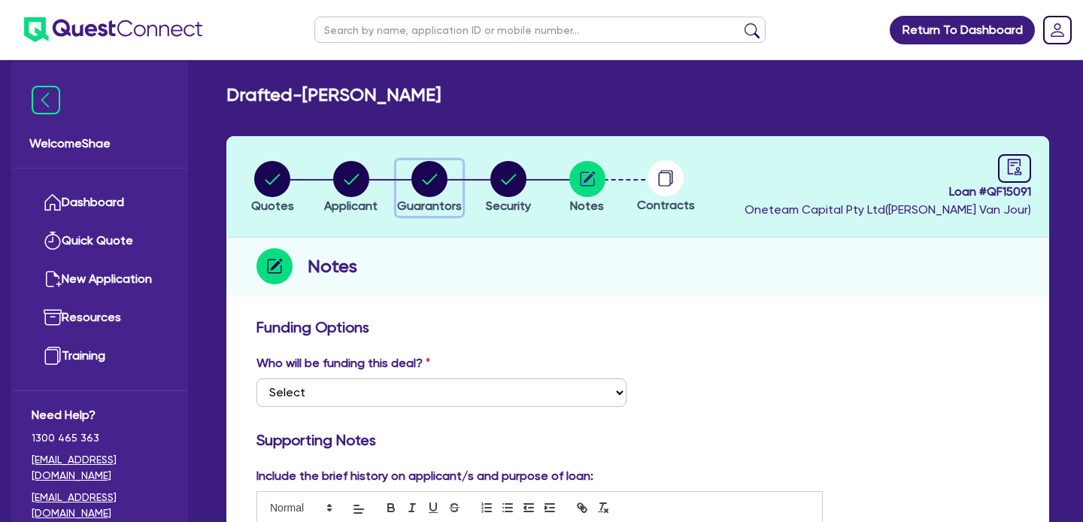
select select "MORTGAGE"
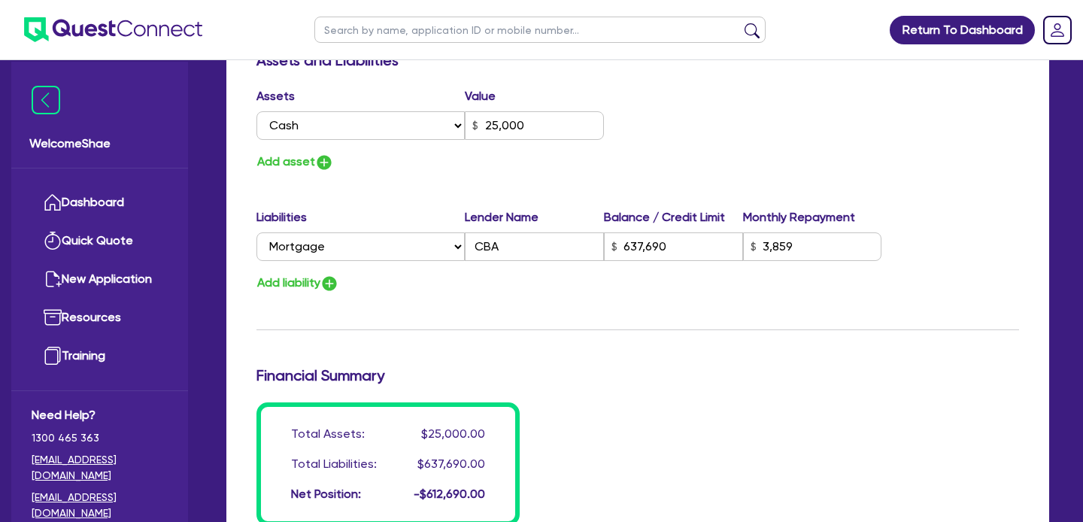
scroll to position [904, 0]
click at [148, 38] on img at bounding box center [113, 29] width 178 height 25
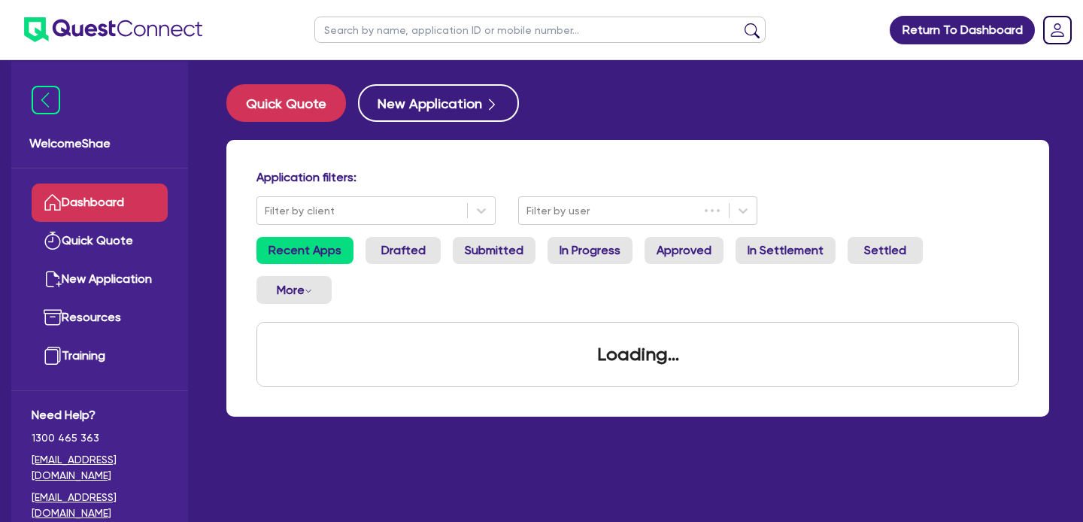
click at [328, 38] on input "text" at bounding box center [540, 30] width 451 height 26
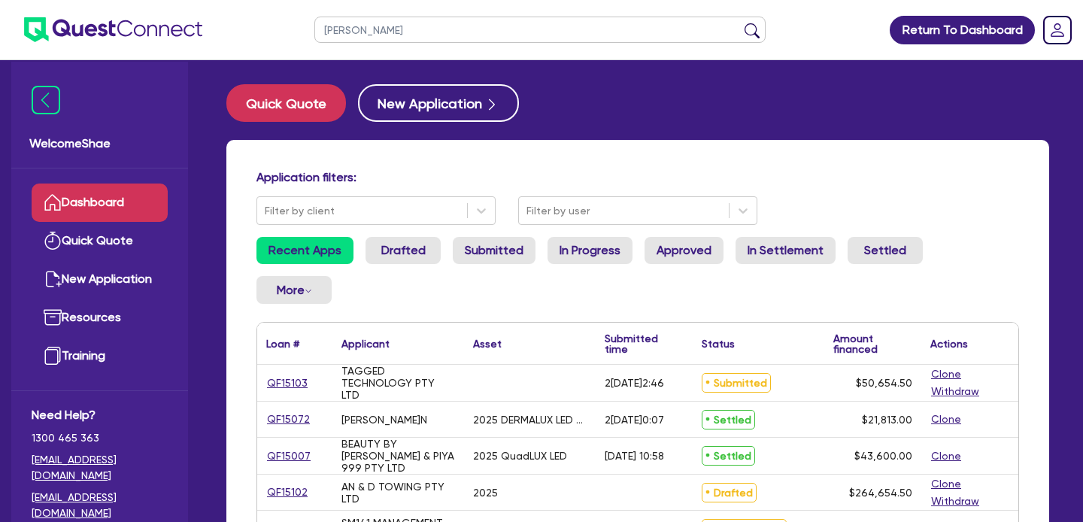
type input "thomas"
click at [740, 23] on button "submit" at bounding box center [752, 33] width 24 height 21
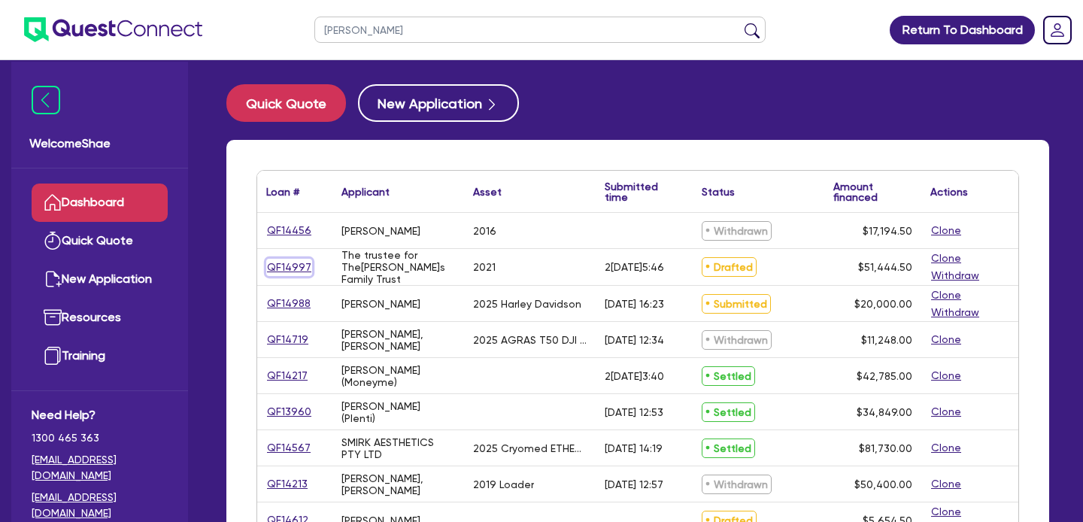
click at [287, 260] on link "QF14997" at bounding box center [289, 267] width 46 height 17
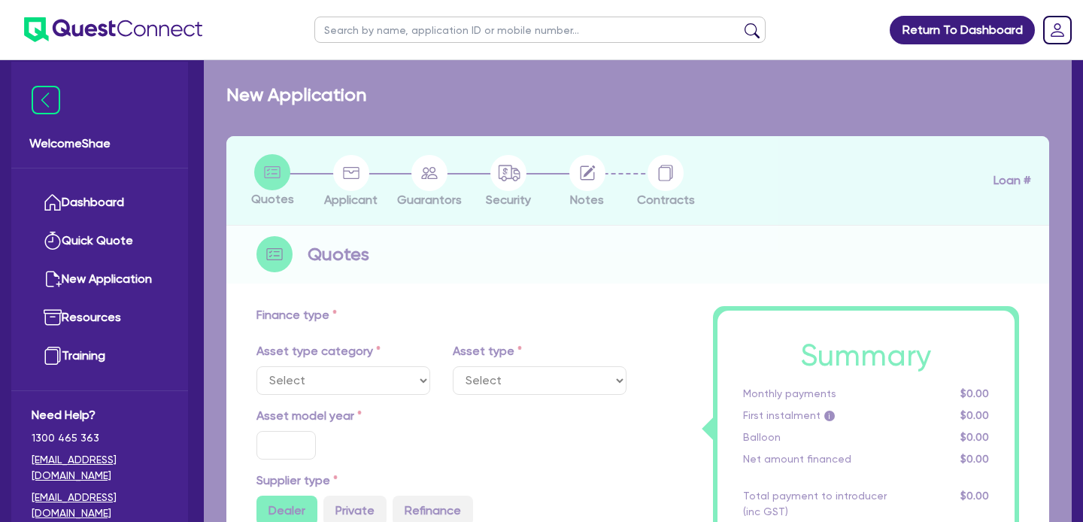
select select "CARS_AND_LIGHT_TRUCKS"
type input "2021"
radio input "true"
type input "49,975"
type input "1,000"
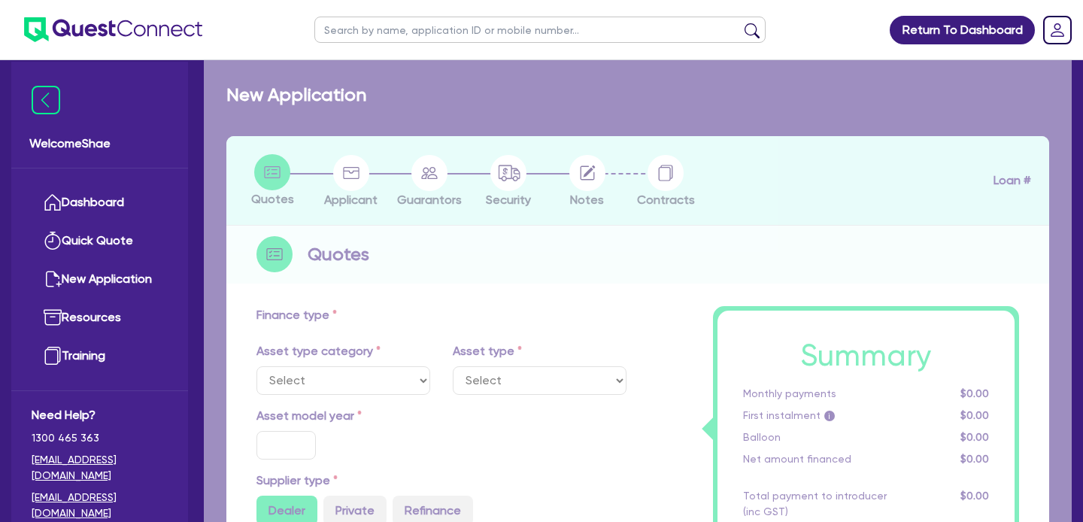
type input "1"
type input "514.45"
type input "7.59"
type input "1,650"
select select "PASSENGER_VEHICLES"
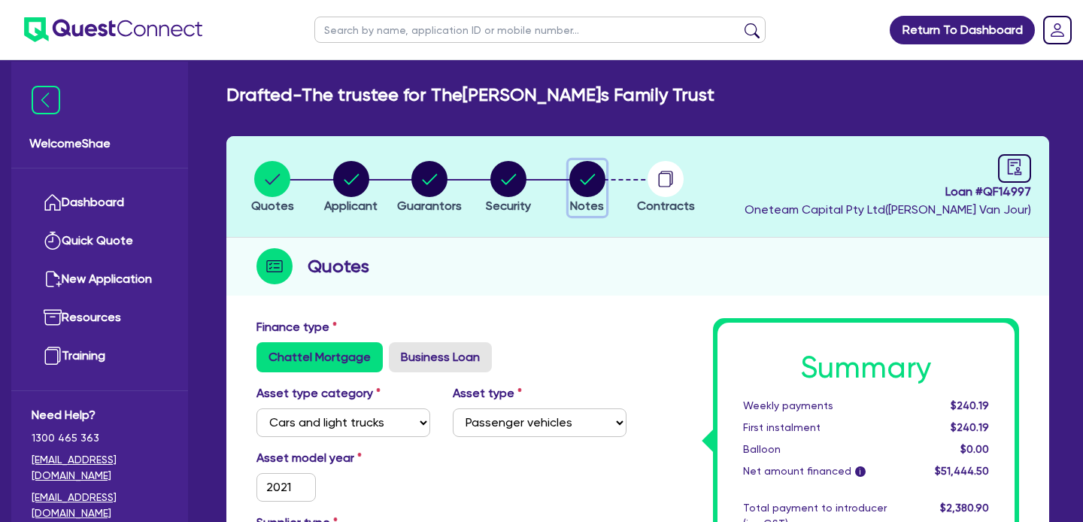
click at [585, 180] on circle "button" at bounding box center [588, 179] width 36 height 36
select select "Other"
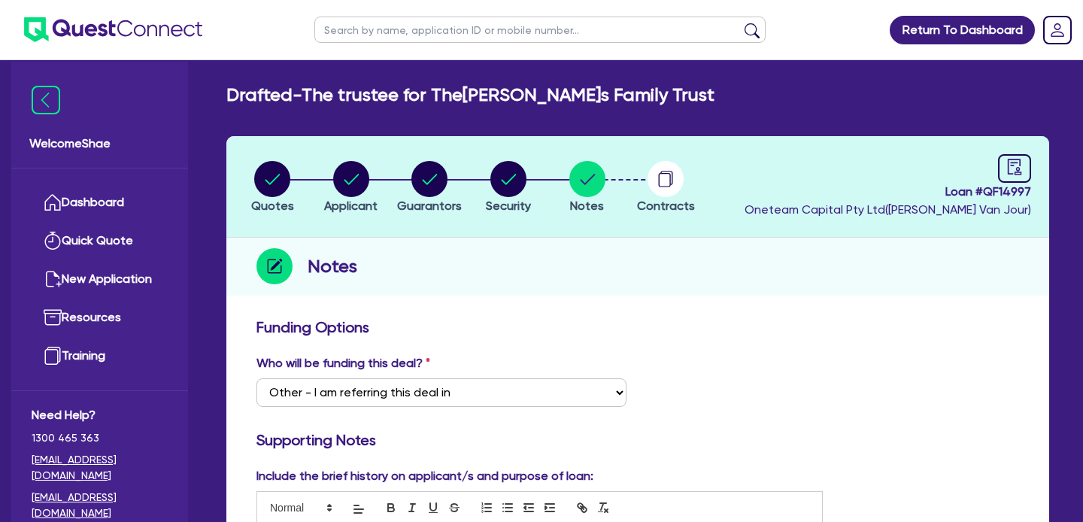
click at [1015, 192] on span "Loan # QF14997" at bounding box center [888, 192] width 287 height 18
copy span "QF14997"
